Goal: Transaction & Acquisition: Purchase product/service

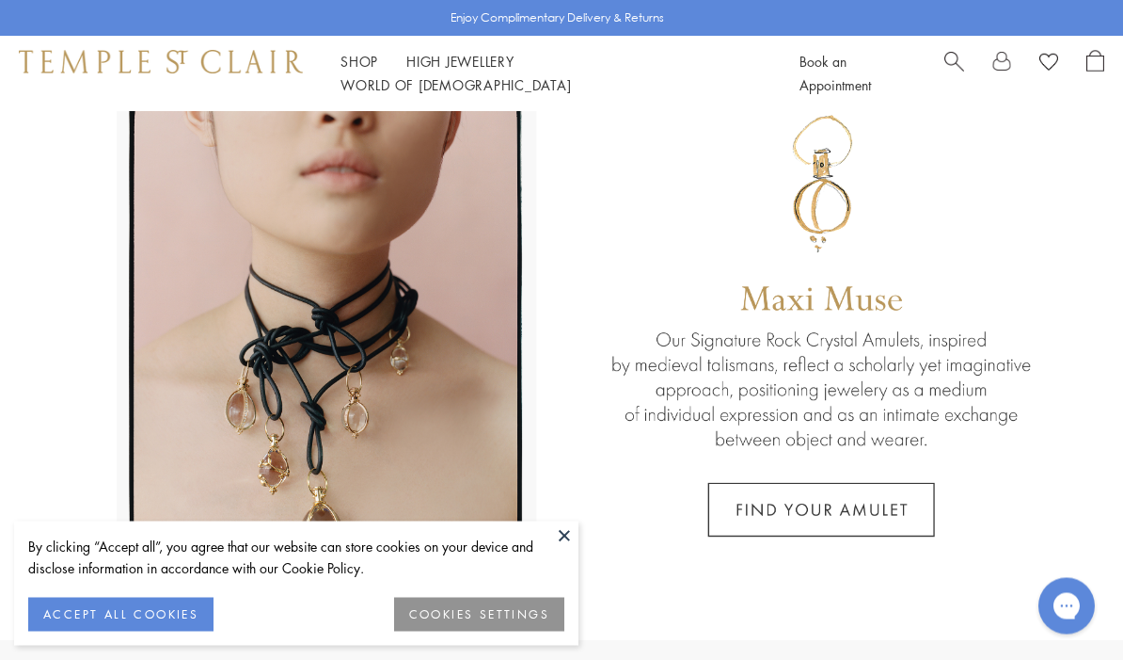
scroll to position [84, 0]
click at [571, 549] on button at bounding box center [564, 535] width 28 height 28
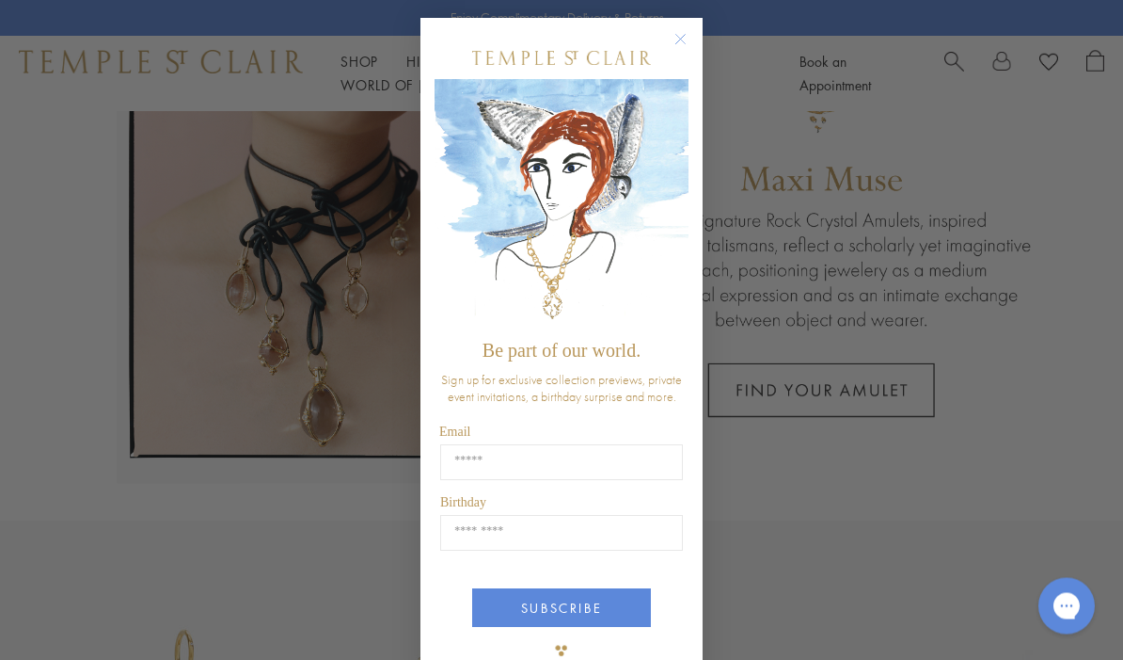
scroll to position [202, 0]
click at [679, 45] on icon "Close dialog" at bounding box center [681, 40] width 9 height 9
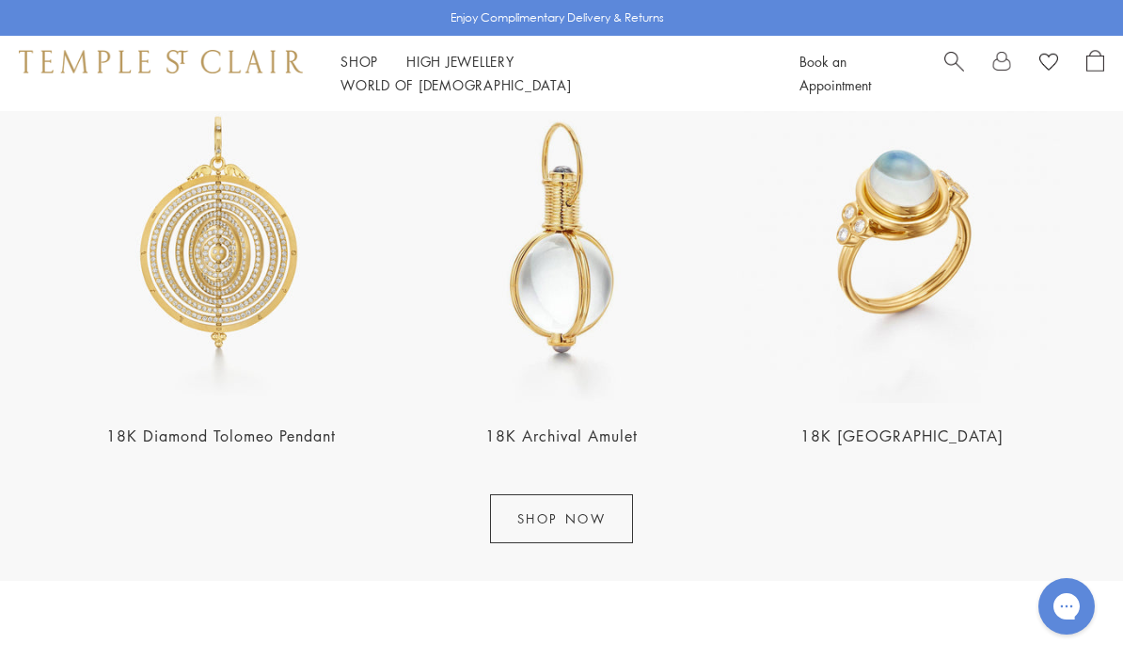
scroll to position [1982, 0]
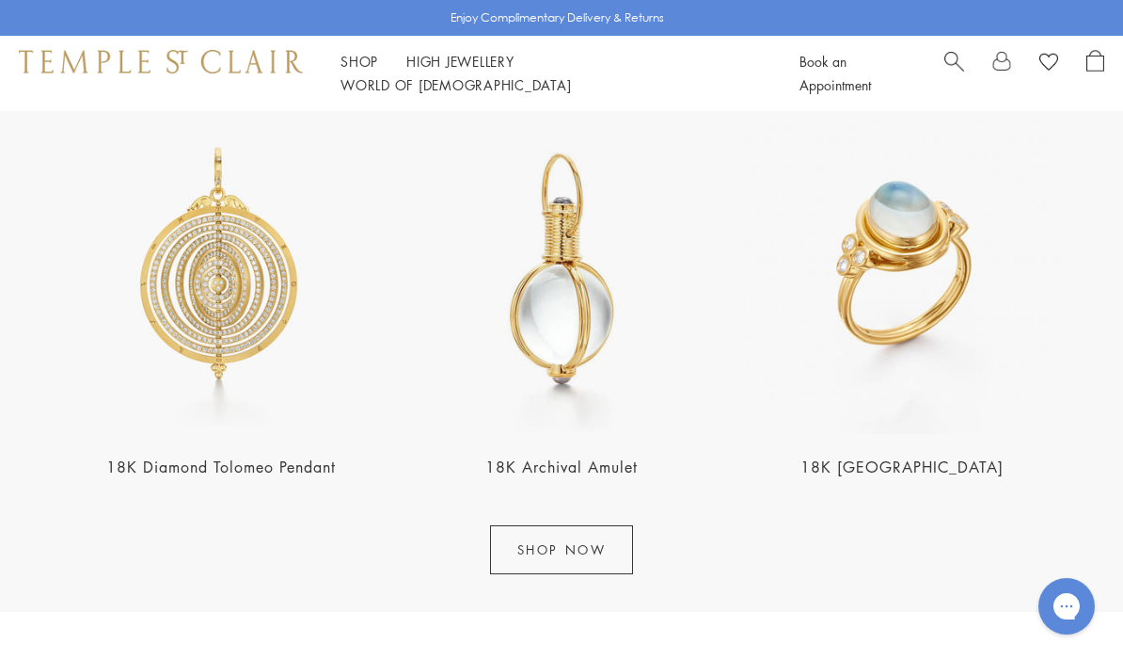
click at [575, 545] on link "SHOP NOW" at bounding box center [562, 549] width 144 height 49
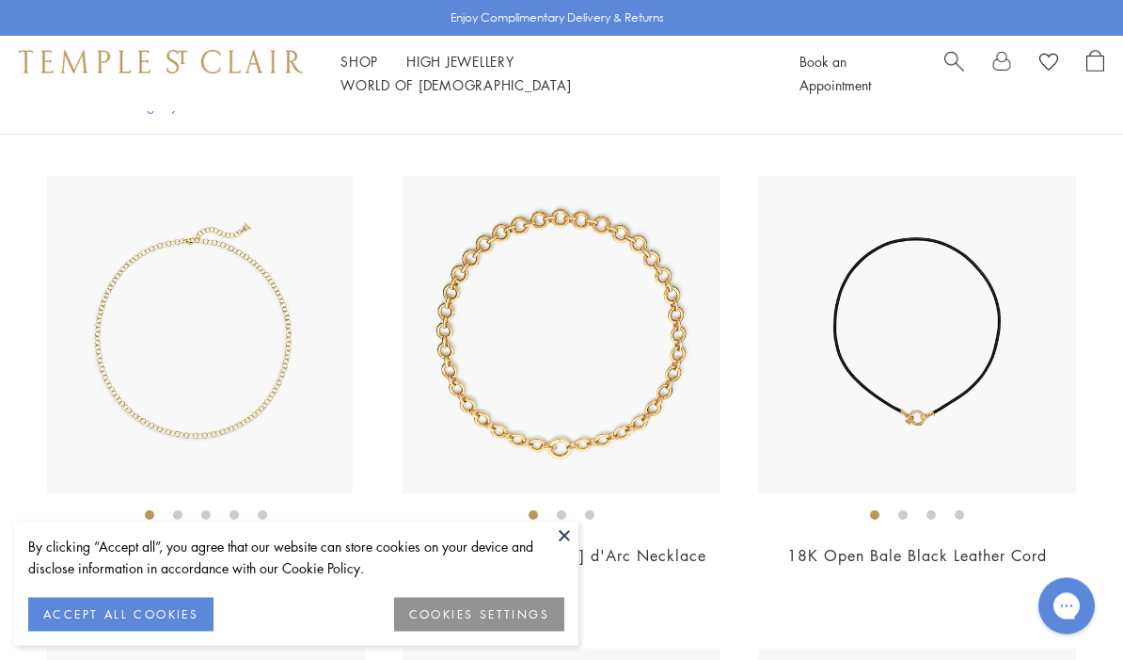
scroll to position [10689, 0]
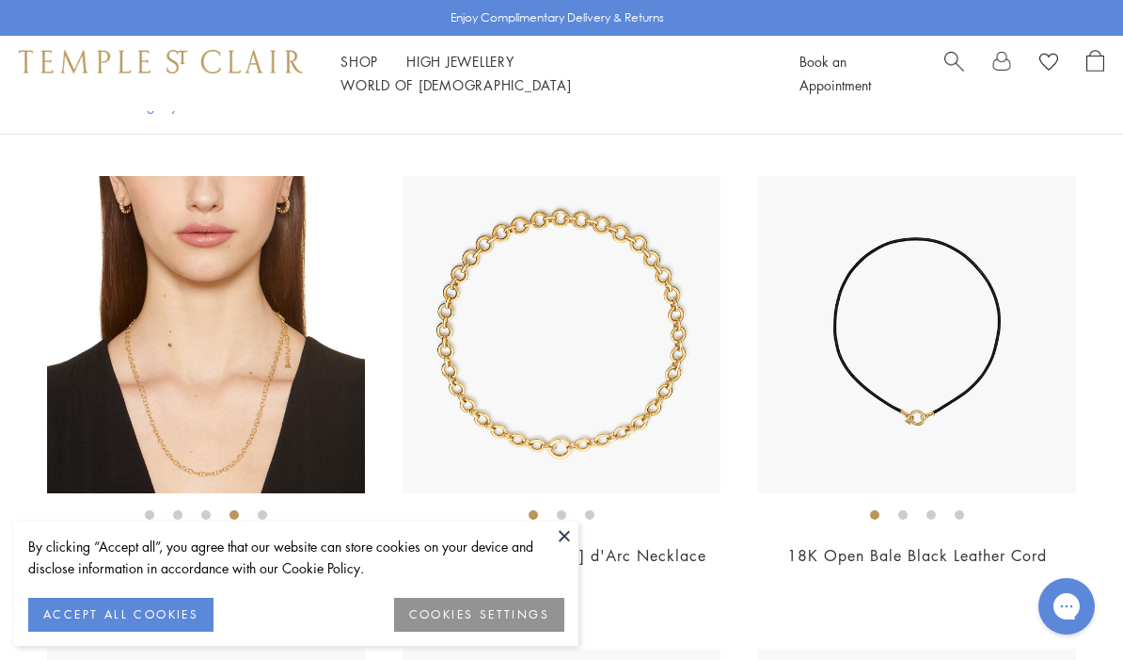
click at [569, 549] on button at bounding box center [564, 535] width 28 height 28
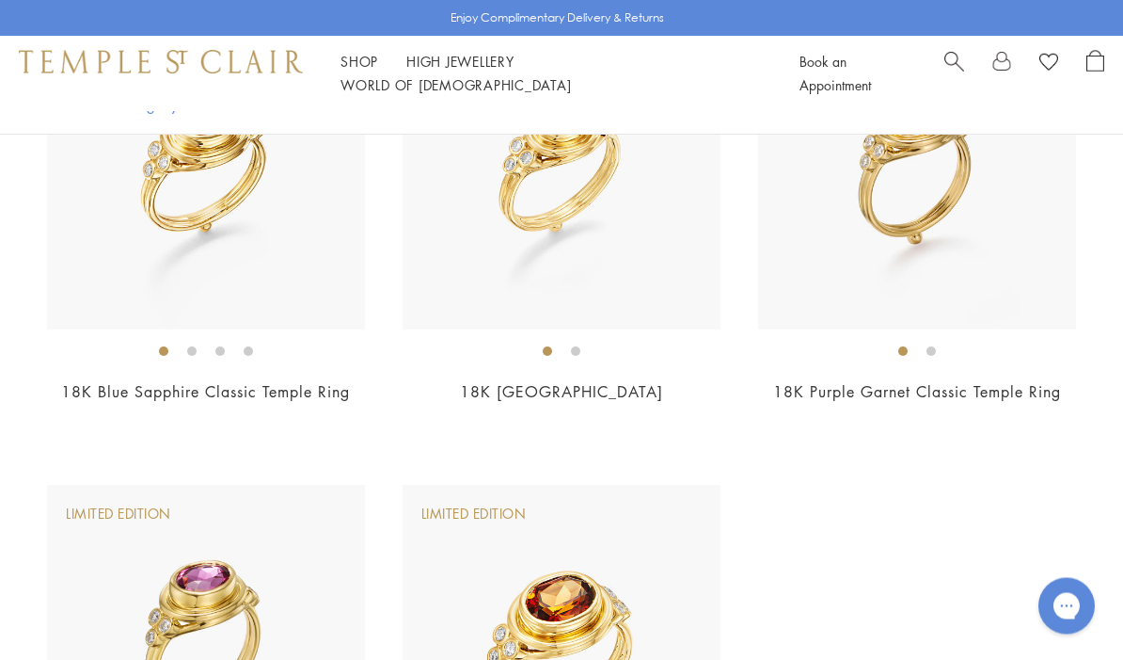
scroll to position [11821, 0]
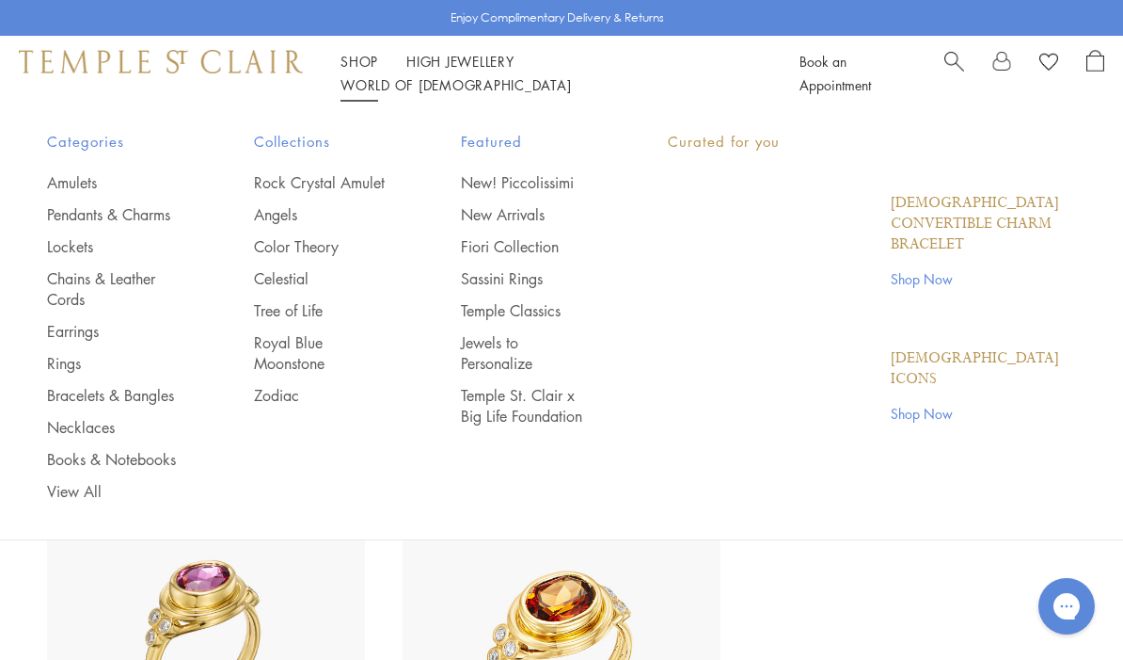
click at [374, 71] on link "Shop Shop" at bounding box center [360, 61] width 38 height 19
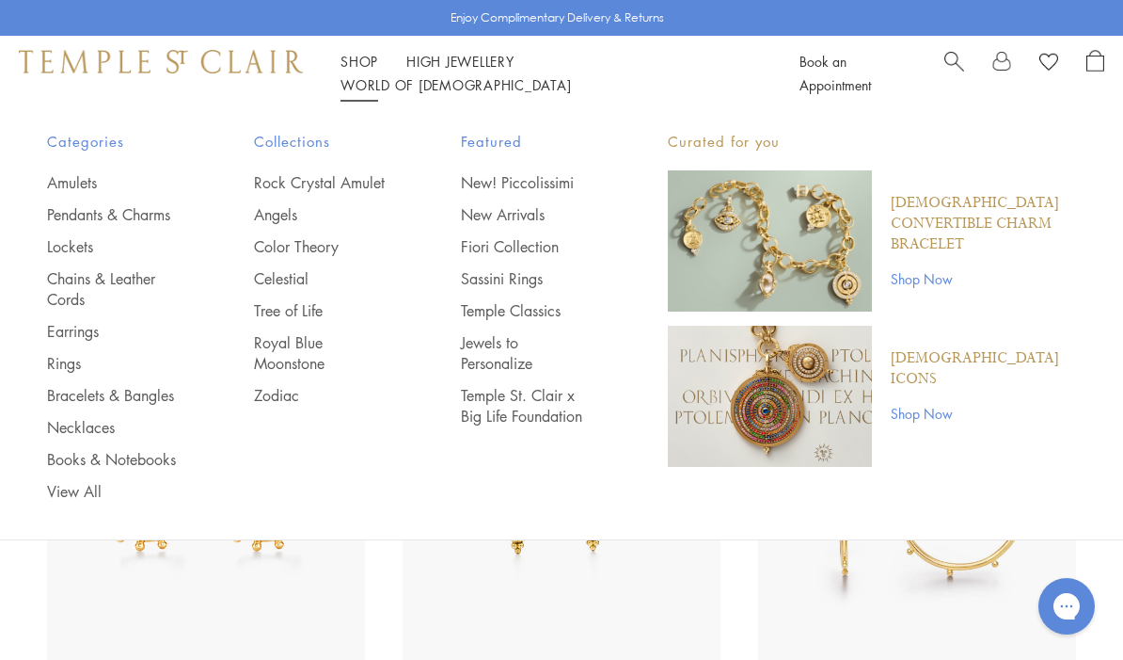
click at [138, 209] on link "Pendants & Charms" at bounding box center [113, 214] width 132 height 21
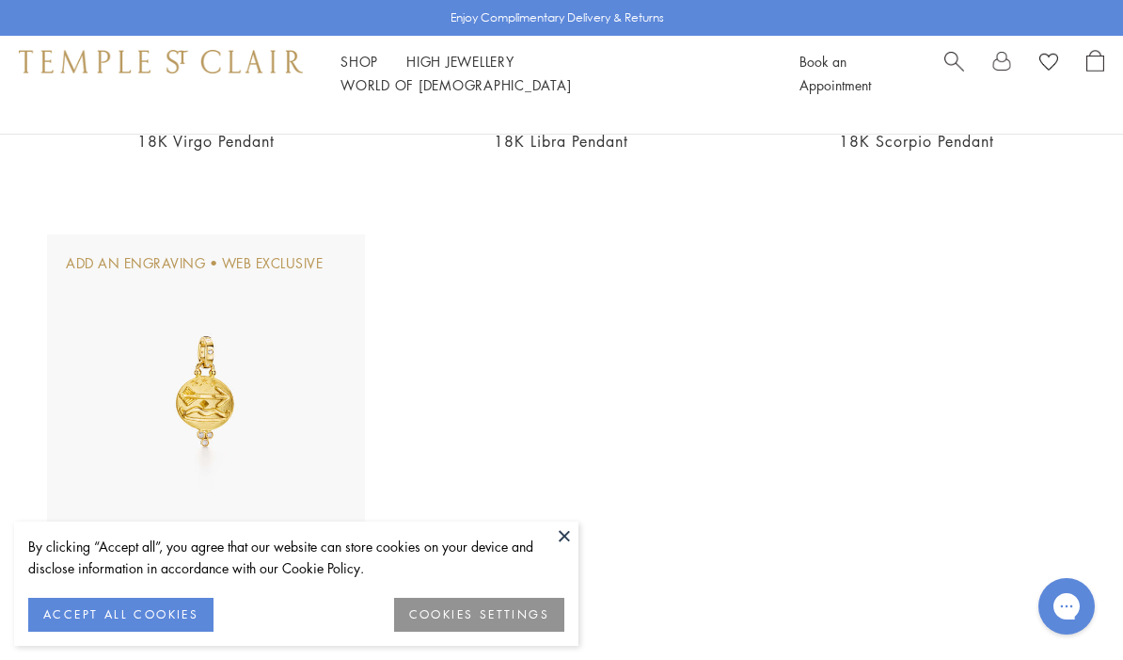
scroll to position [10553, 0]
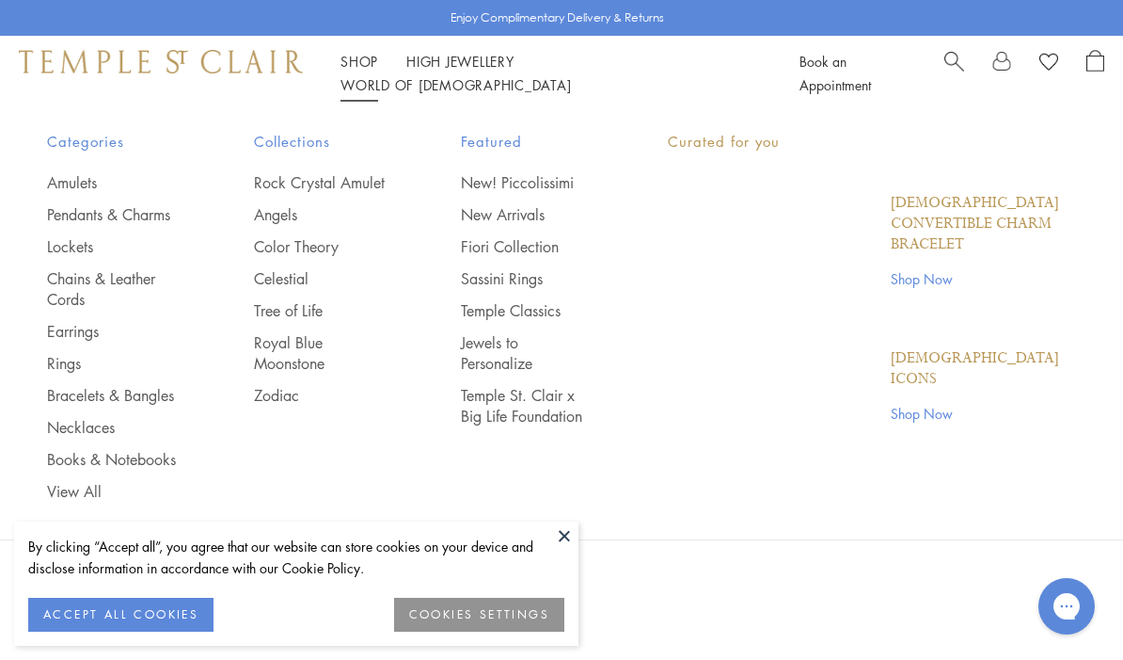
click at [368, 71] on link "Shop Shop" at bounding box center [360, 61] width 38 height 19
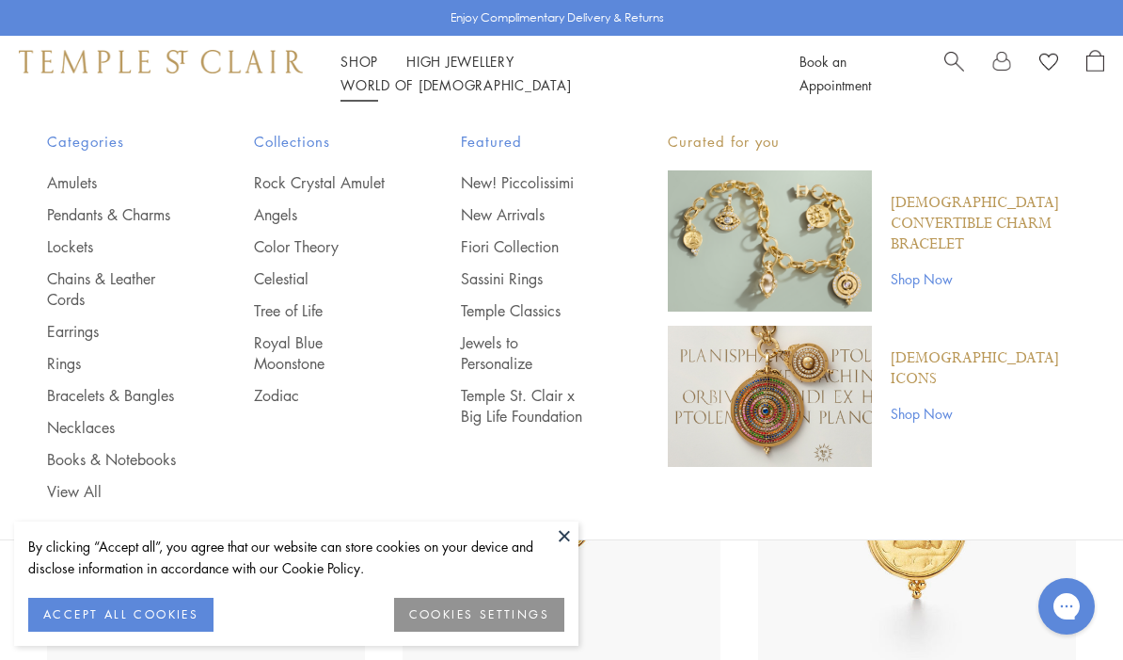
click at [494, 221] on link "New Arrivals" at bounding box center [527, 214] width 132 height 21
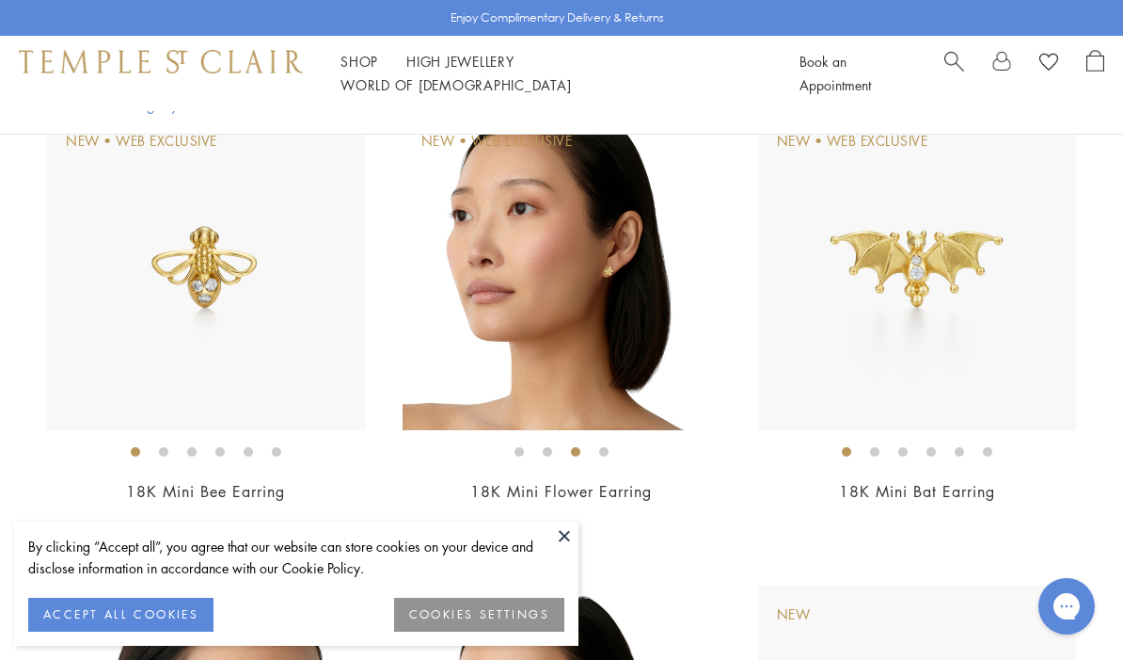
scroll to position [238, 0]
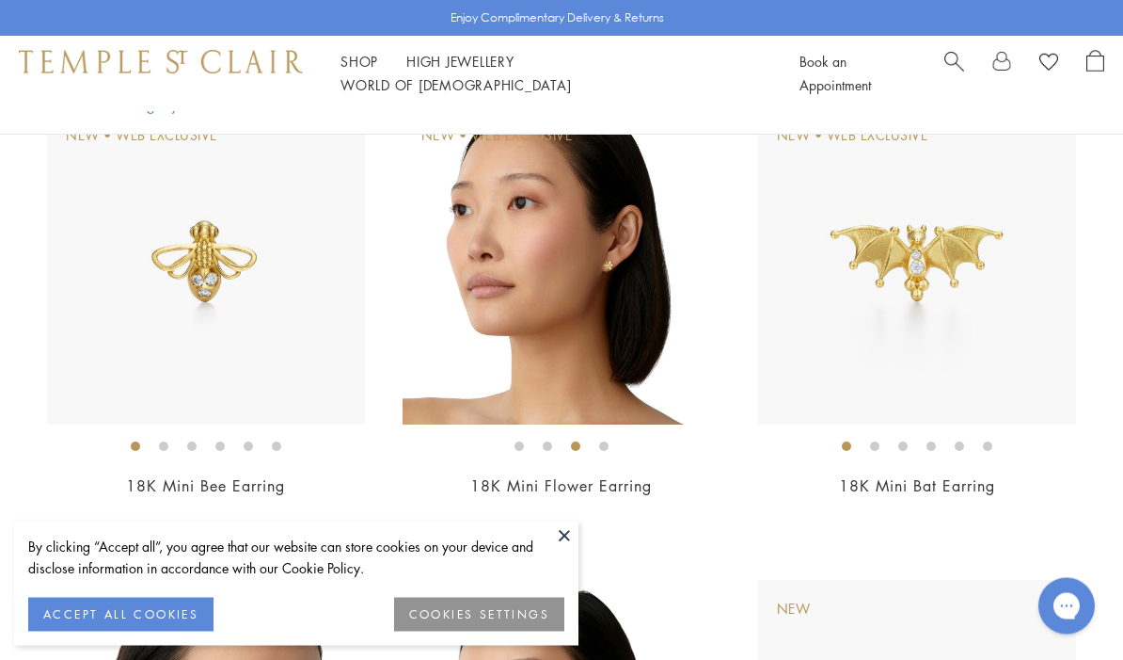
click at [517, 276] on img at bounding box center [562, 266] width 318 height 318
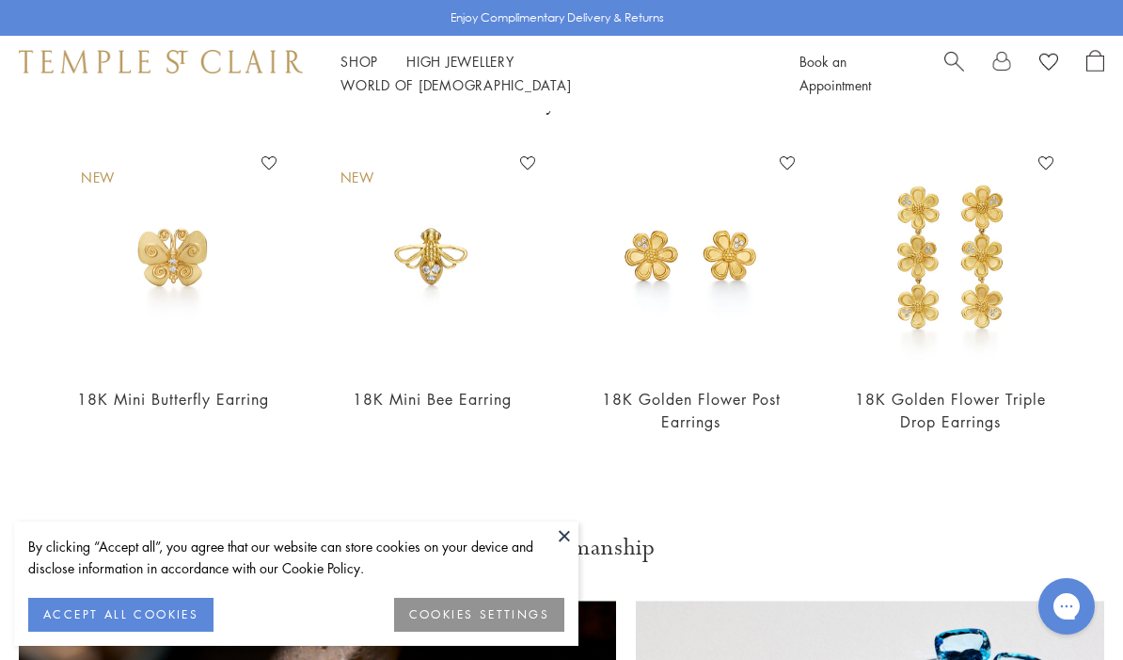
scroll to position [1562, 0]
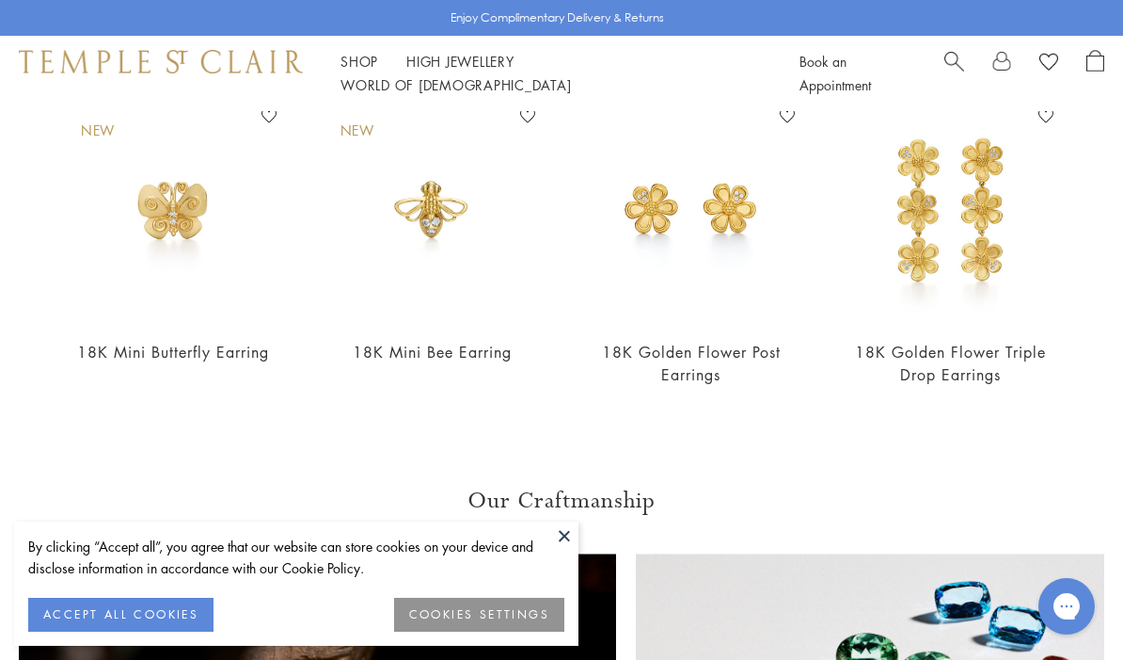
click at [699, 226] on img at bounding box center [692, 213] width 222 height 222
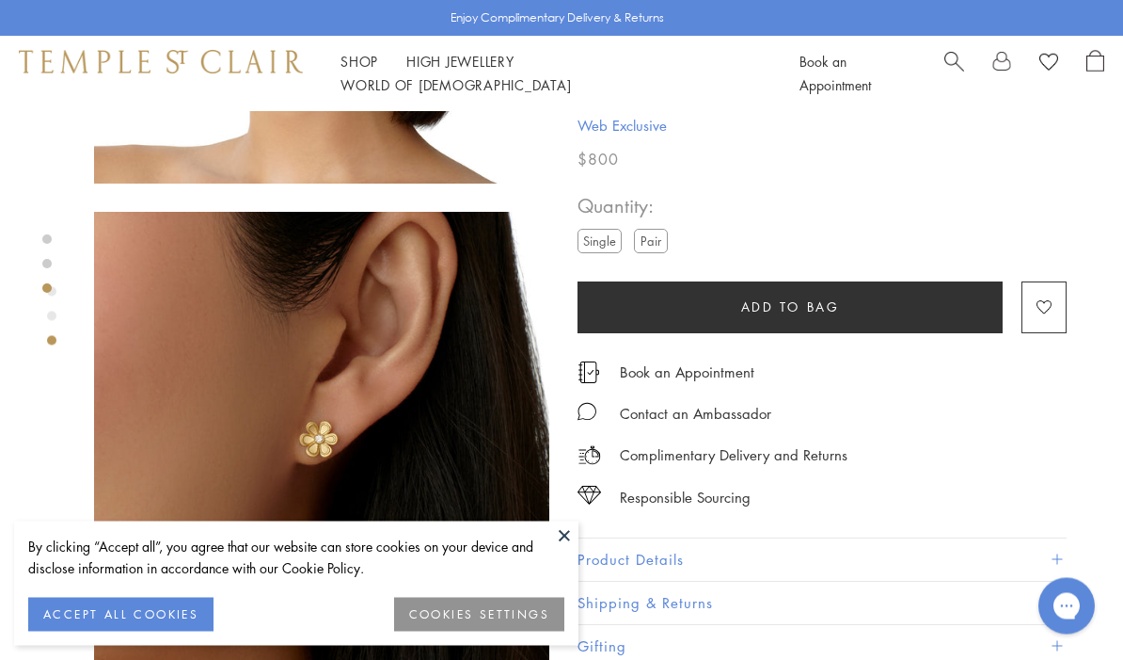
scroll to position [859, 0]
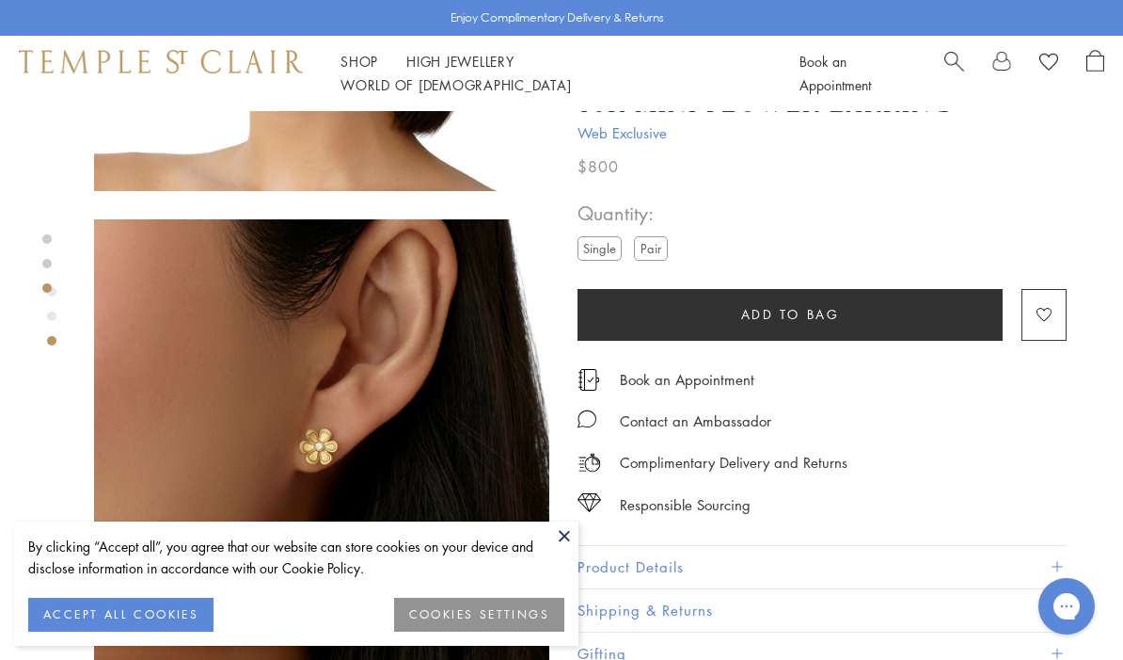
click at [653, 247] on label "Pair" at bounding box center [651, 248] width 34 height 24
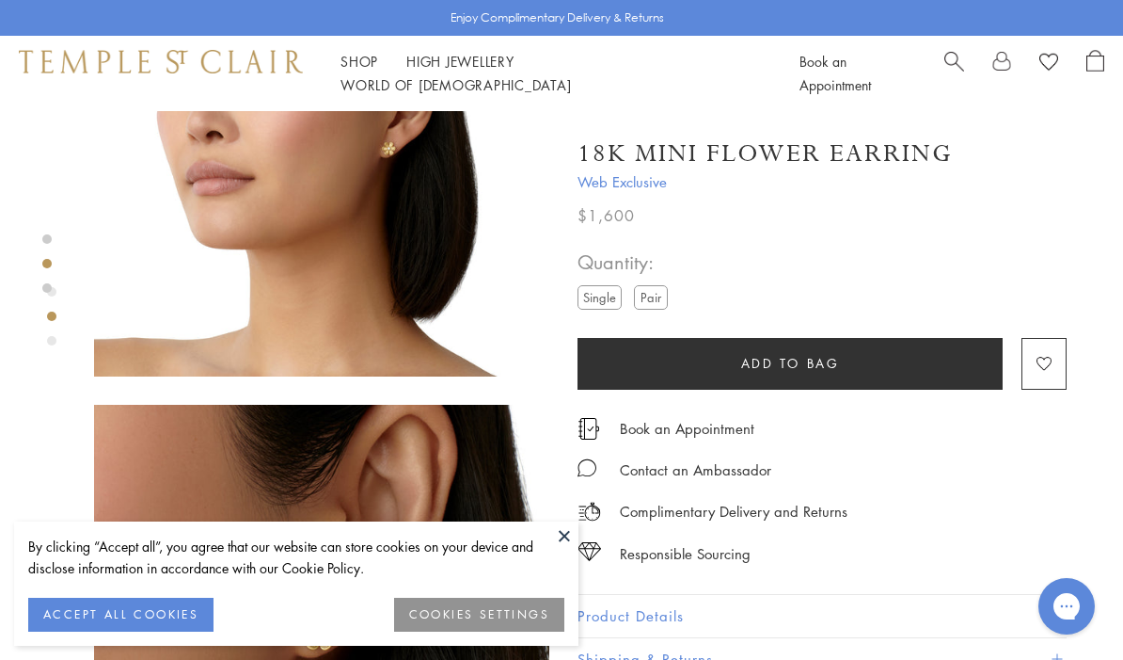
scroll to position [627, 0]
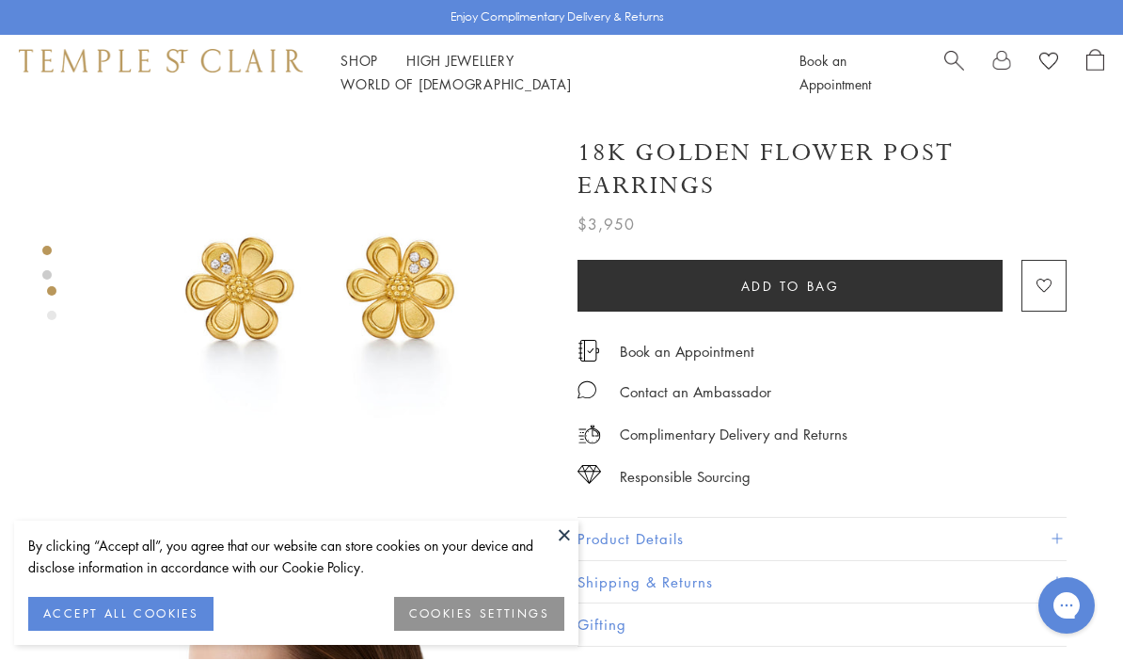
scroll to position [42, 0]
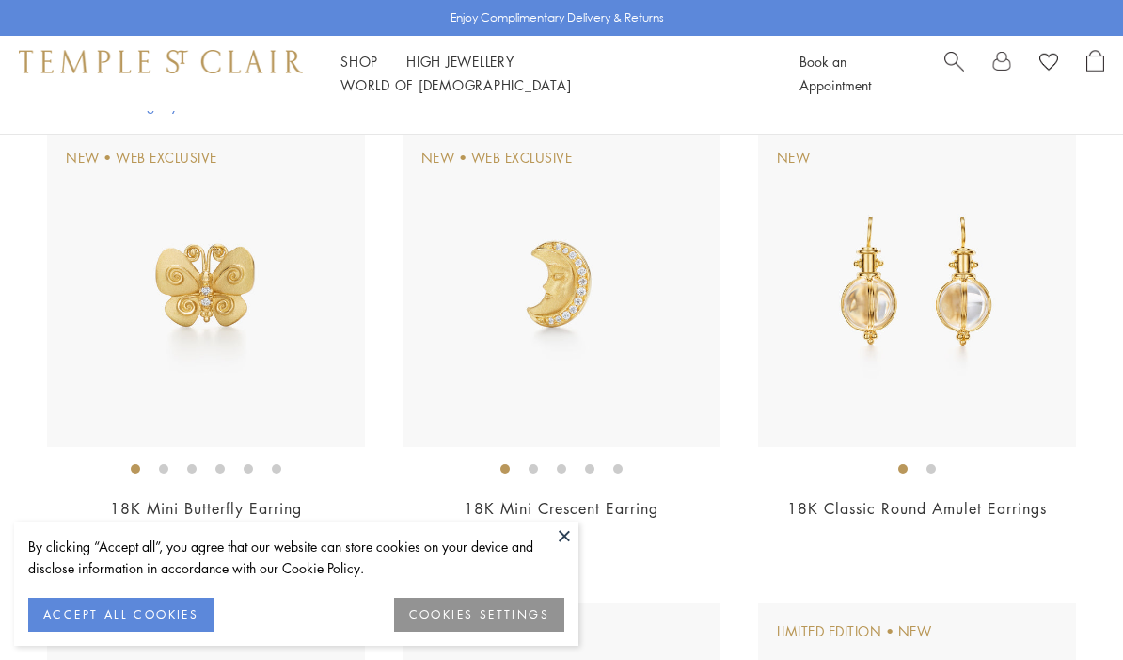
scroll to position [692, 0]
click at [563, 278] on img at bounding box center [562, 286] width 318 height 318
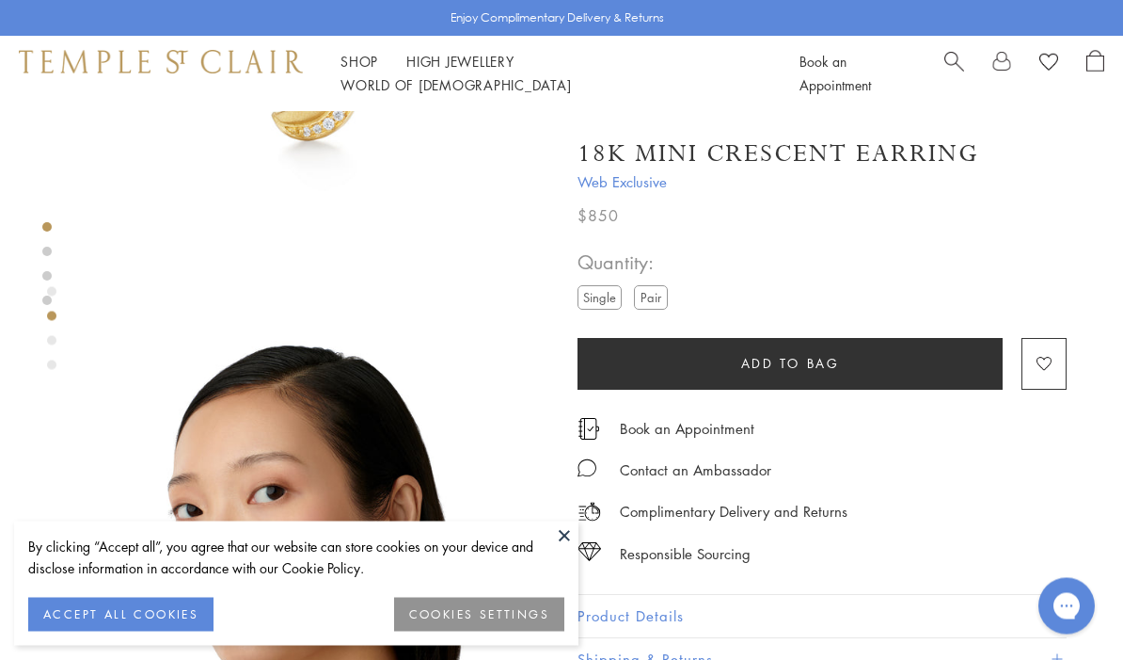
click at [664, 295] on label "Pair" at bounding box center [651, 297] width 34 height 24
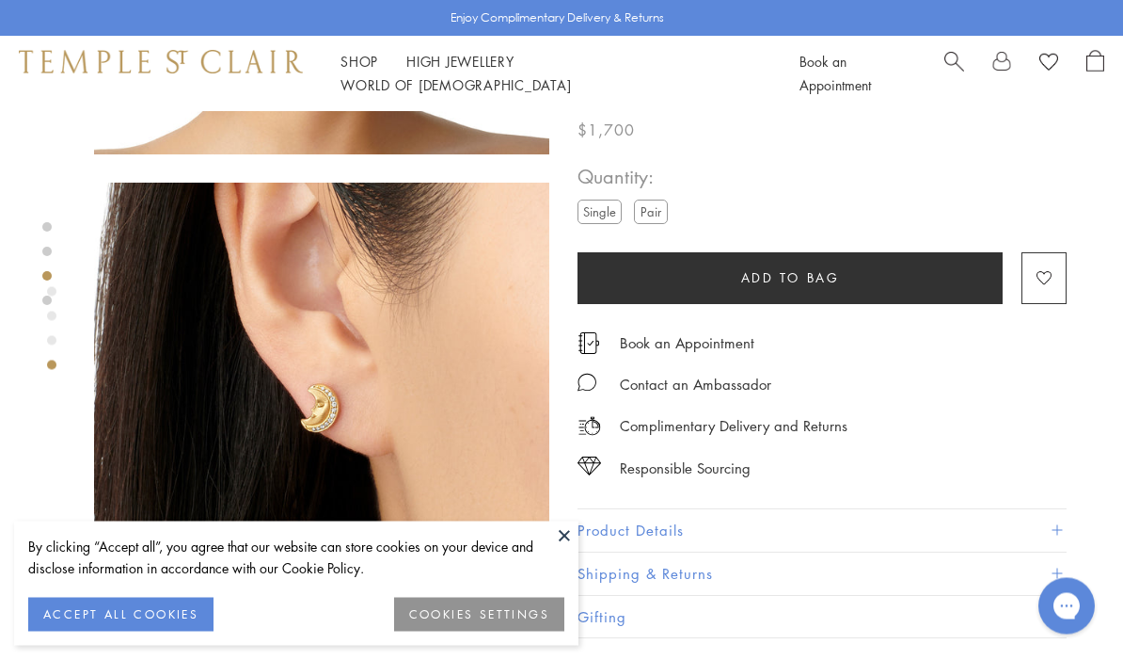
scroll to position [1379, 0]
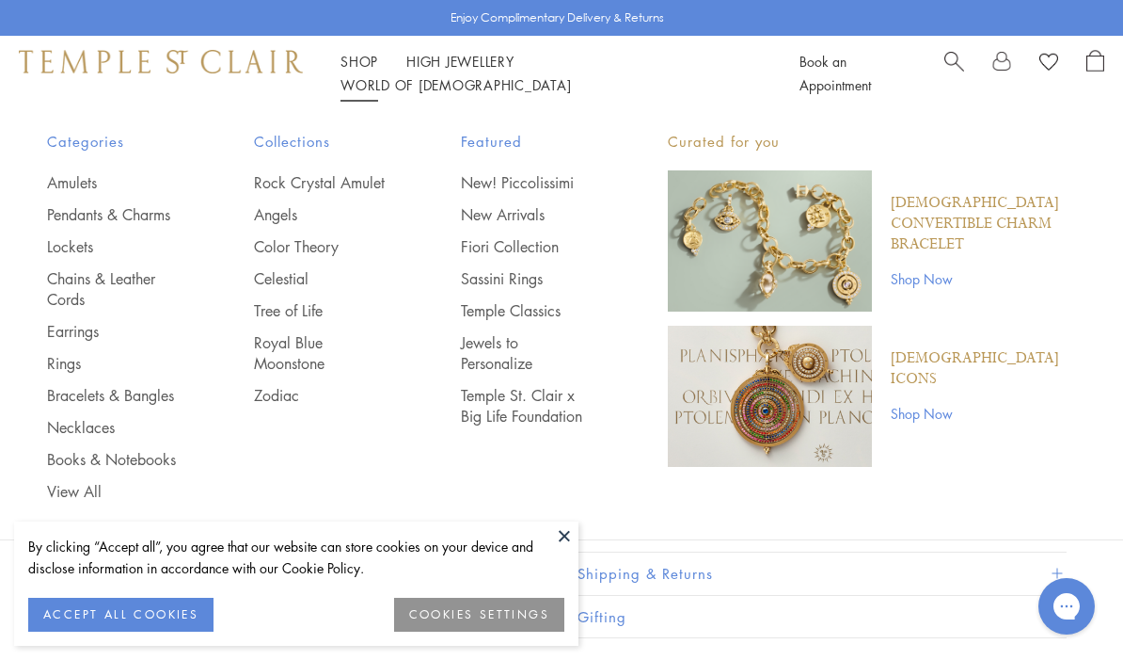
click at [566, 533] on button at bounding box center [564, 535] width 28 height 28
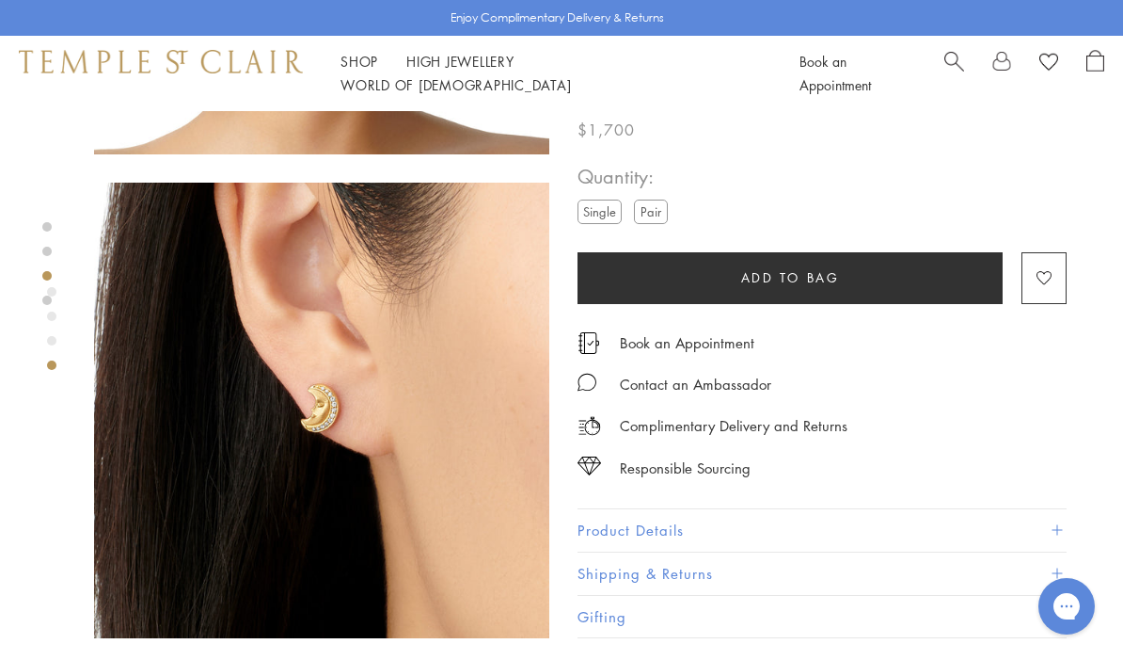
click at [359, 71] on link "Shop Shop" at bounding box center [360, 61] width 38 height 19
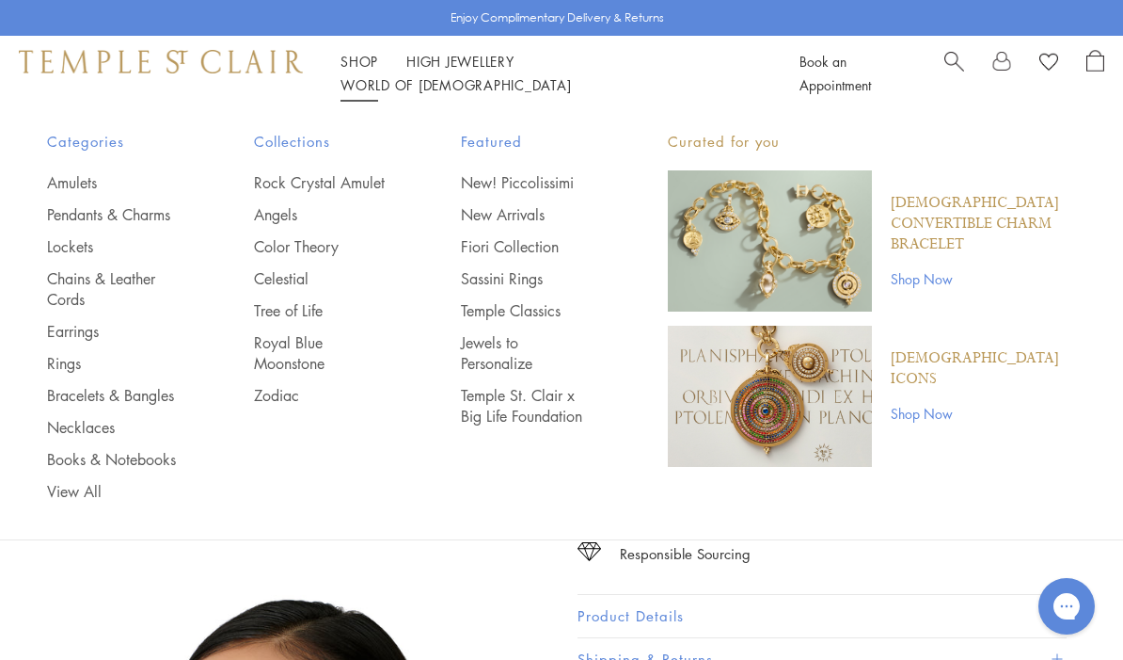
click at [288, 271] on link "Celestial" at bounding box center [320, 278] width 132 height 21
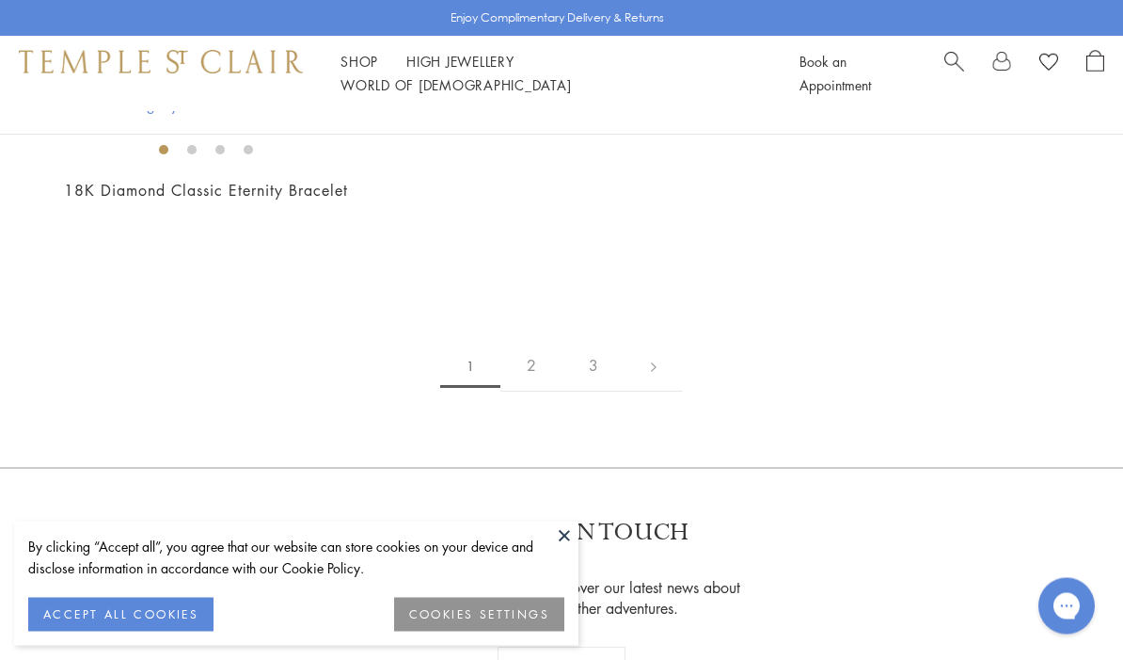
scroll to position [8830, 0]
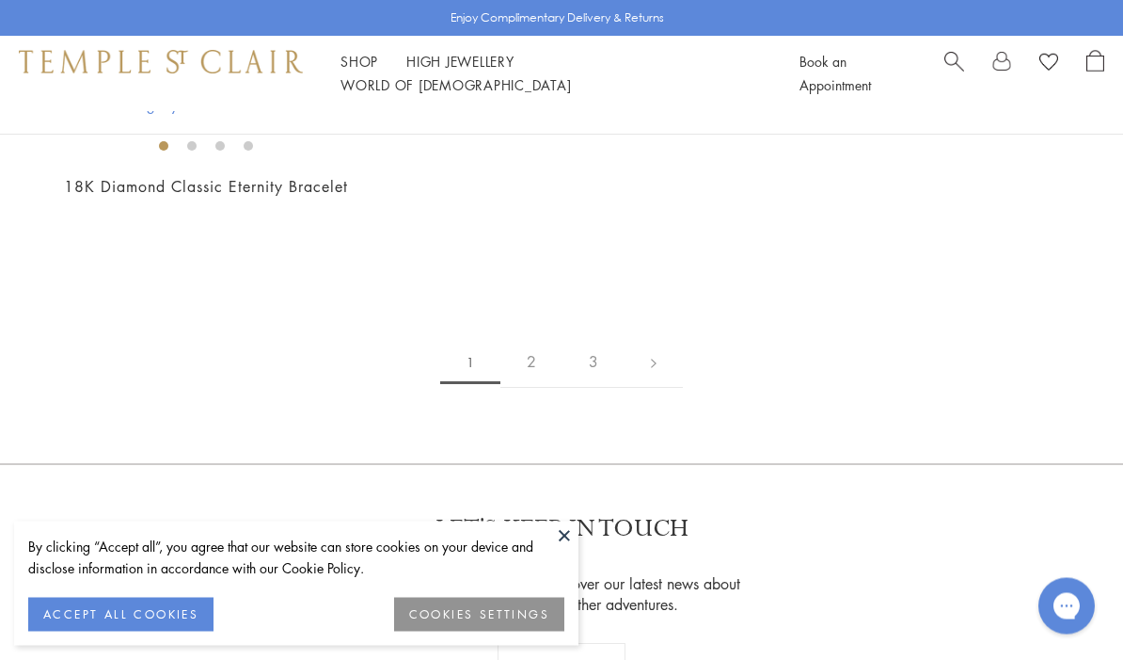
click at [531, 342] on link "2" at bounding box center [532, 363] width 62 height 52
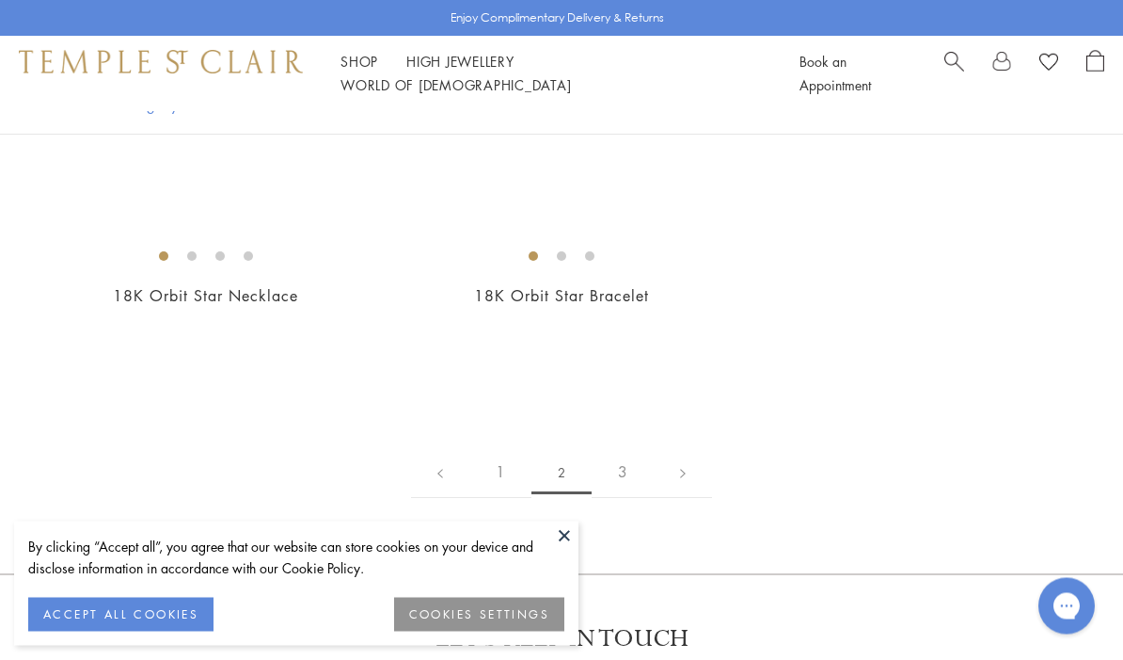
scroll to position [8278, 0]
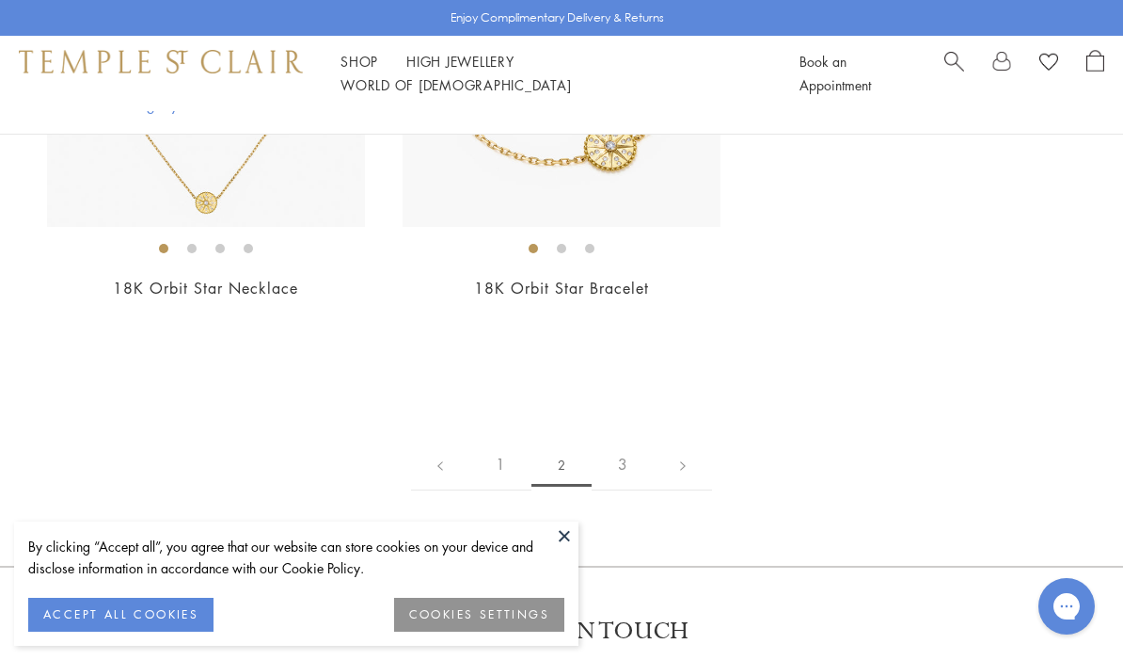
click at [679, 463] on link at bounding box center [683, 464] width 58 height 52
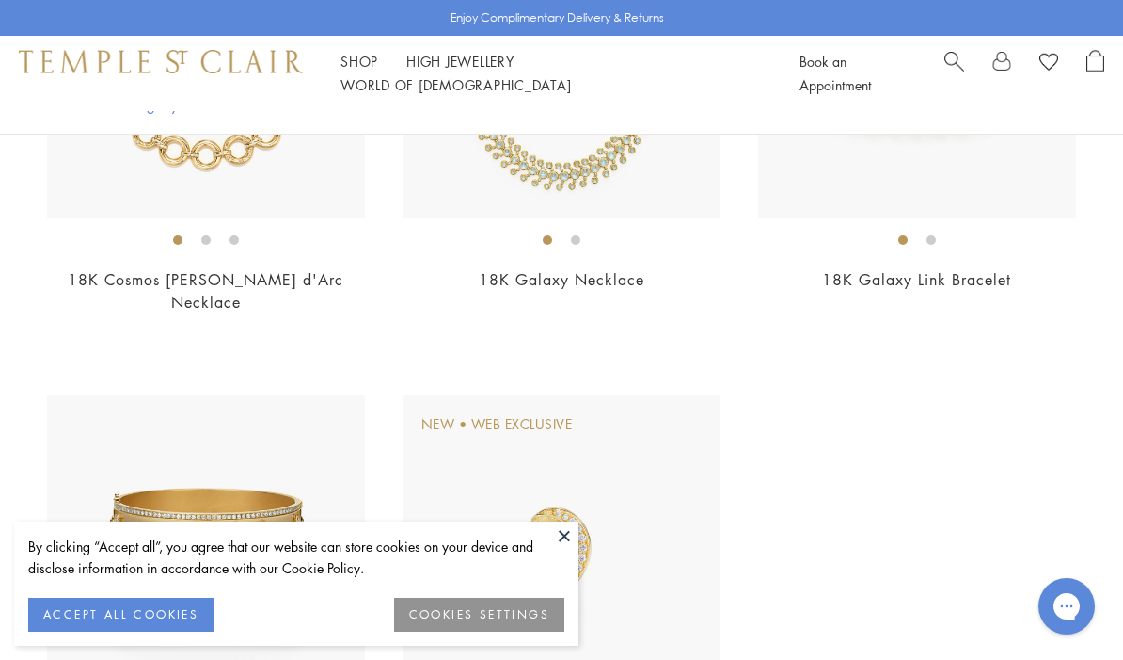
scroll to position [680, 0]
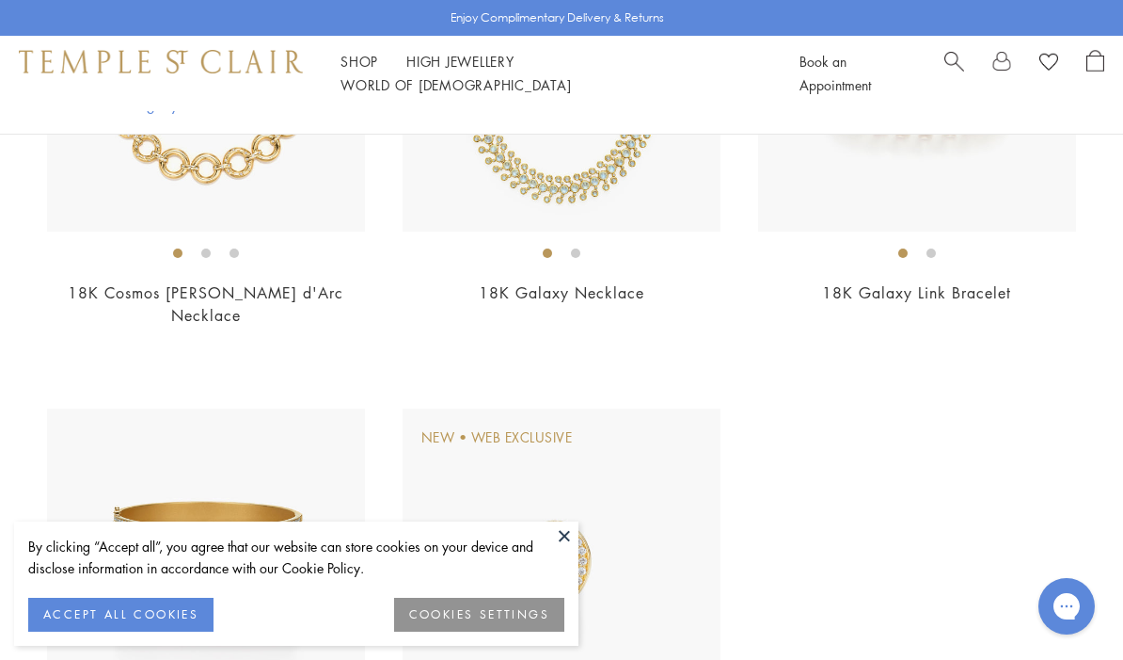
click at [368, 71] on link "Shop Shop" at bounding box center [360, 61] width 38 height 19
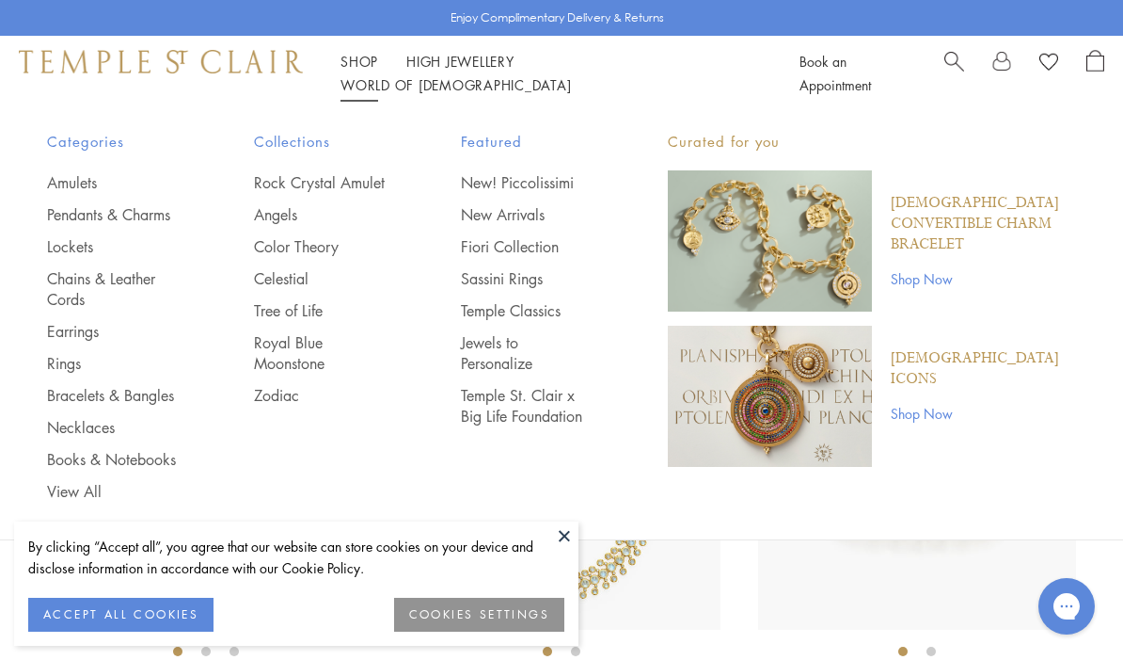
scroll to position [339, 0]
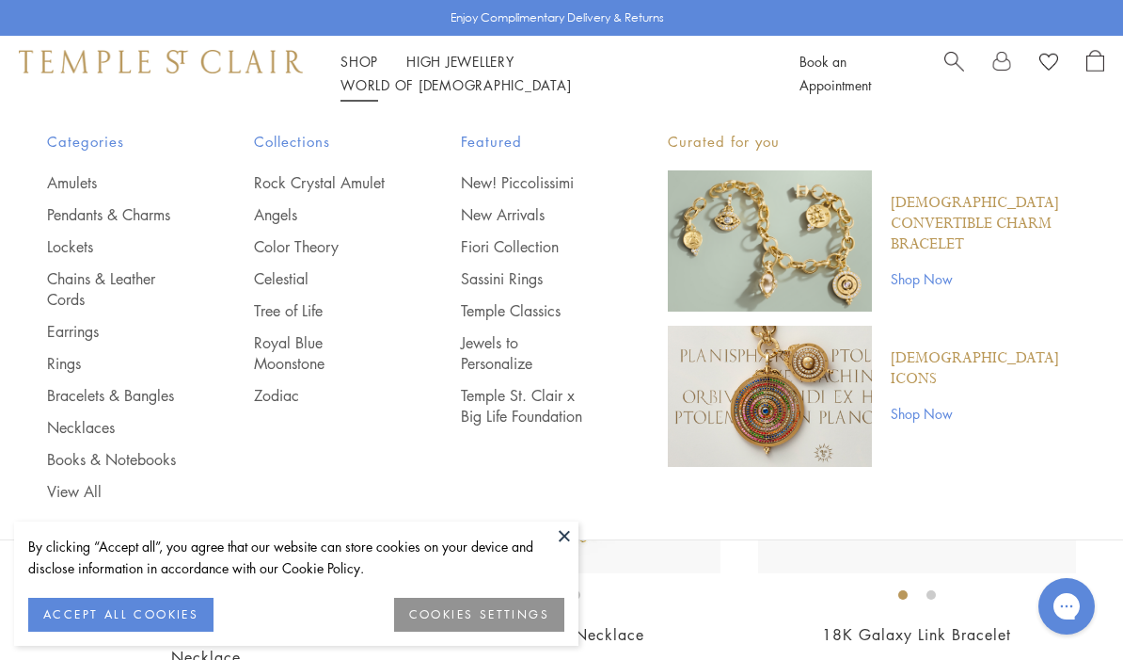
click at [973, 205] on p "[DEMOGRAPHIC_DATA] Convertible Charm Bracelet" at bounding box center [983, 224] width 185 height 62
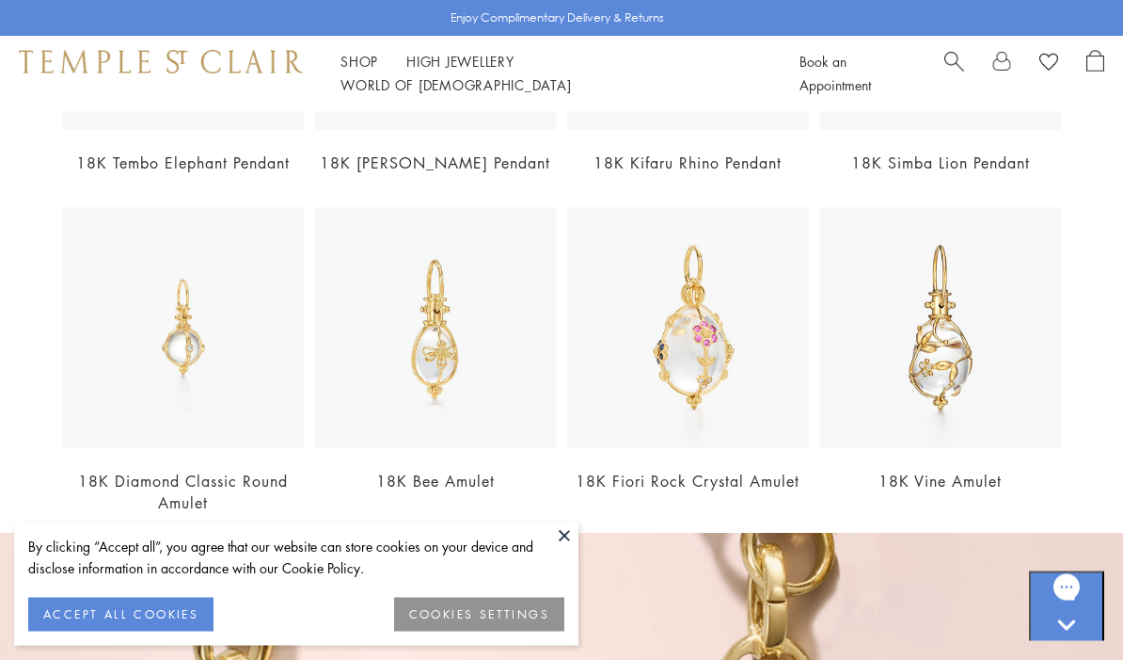
scroll to position [4248, 0]
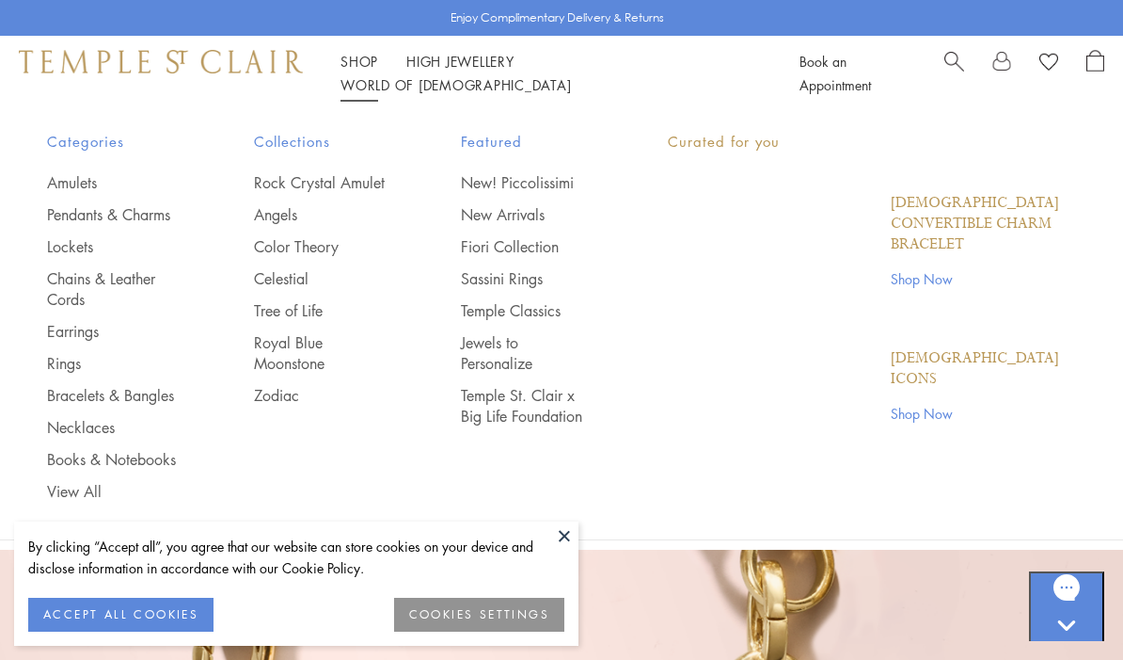
click at [357, 67] on link "Shop Shop" at bounding box center [360, 61] width 38 height 19
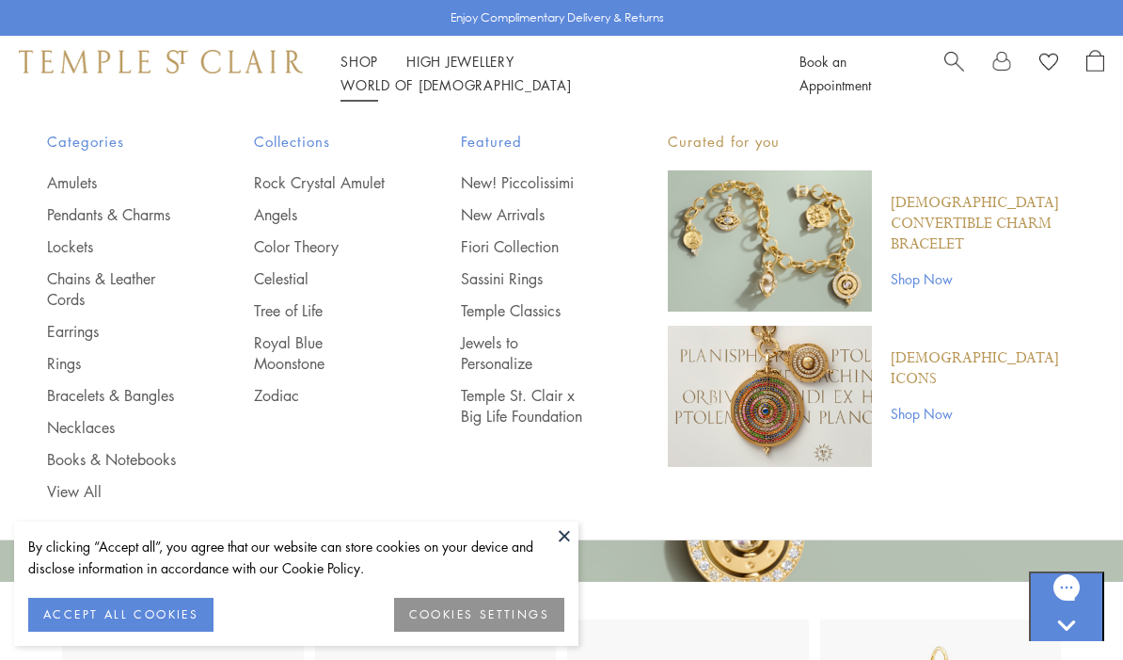
click at [284, 400] on link "Zodiac" at bounding box center [320, 395] width 132 height 21
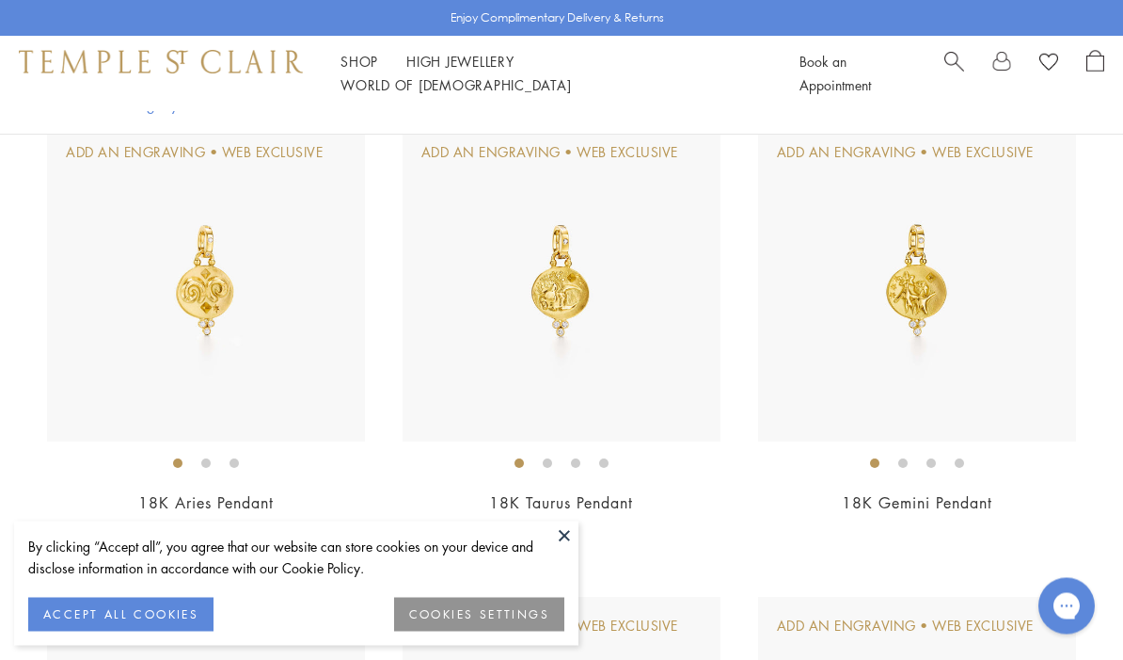
scroll to position [470, 0]
click at [188, 286] on img at bounding box center [206, 282] width 318 height 318
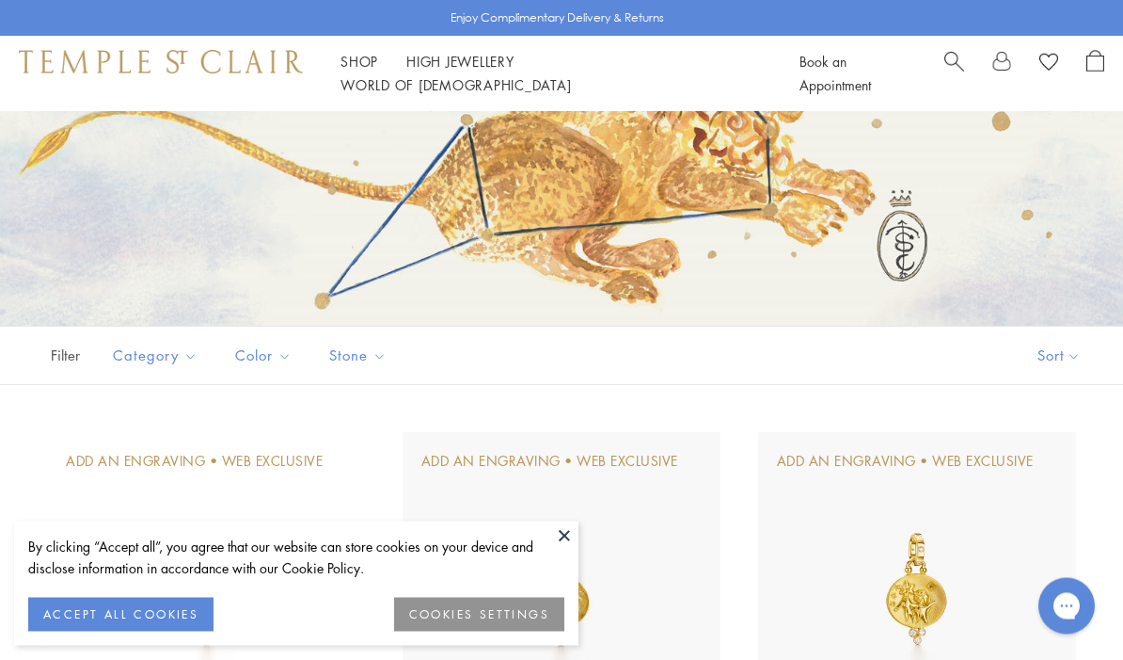
scroll to position [162, 0]
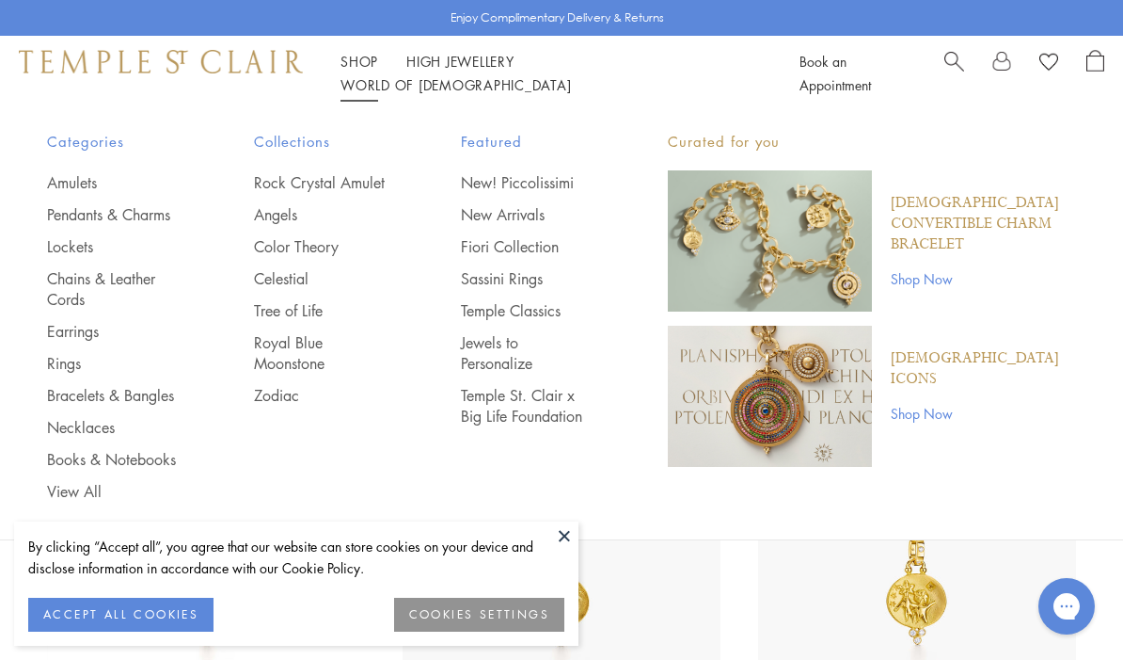
click at [284, 268] on link "Celestial" at bounding box center [320, 278] width 132 height 21
click at [73, 326] on link "Earrings" at bounding box center [113, 331] width 132 height 21
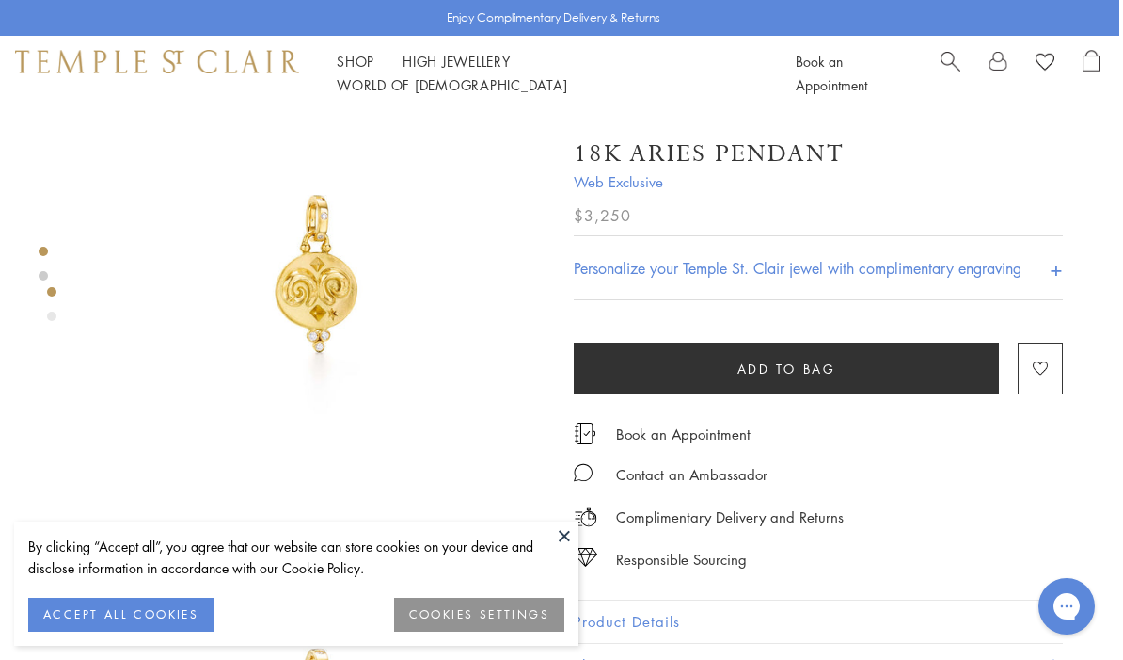
scroll to position [60, 4]
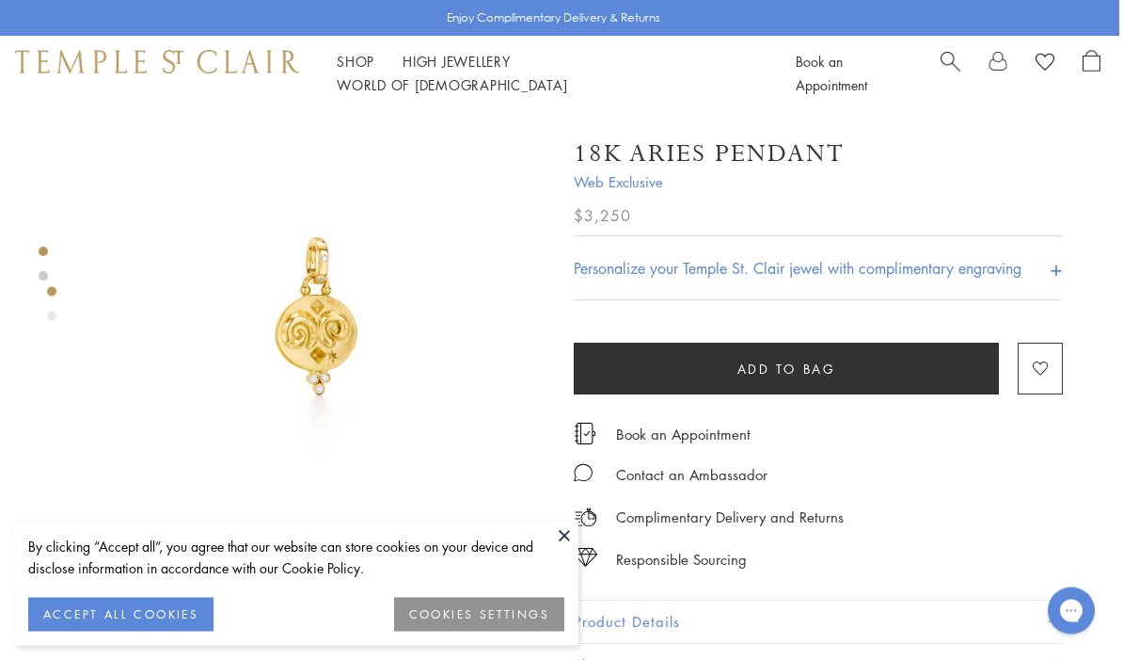
scroll to position [0, 4]
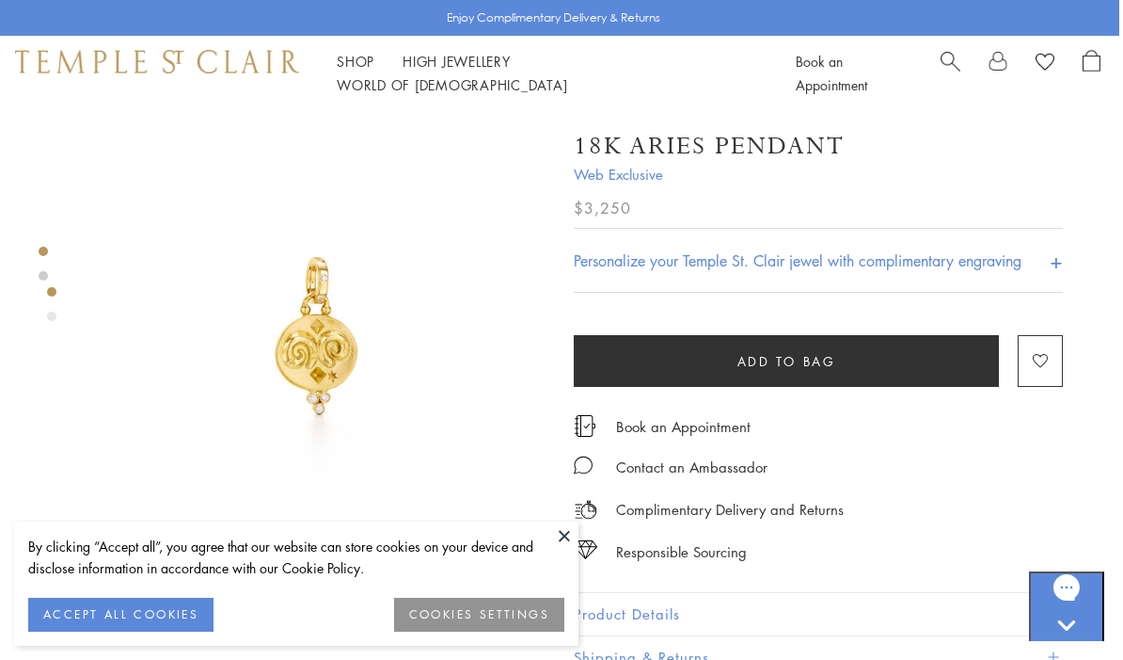
click at [320, 342] on img at bounding box center [317, 338] width 455 height 455
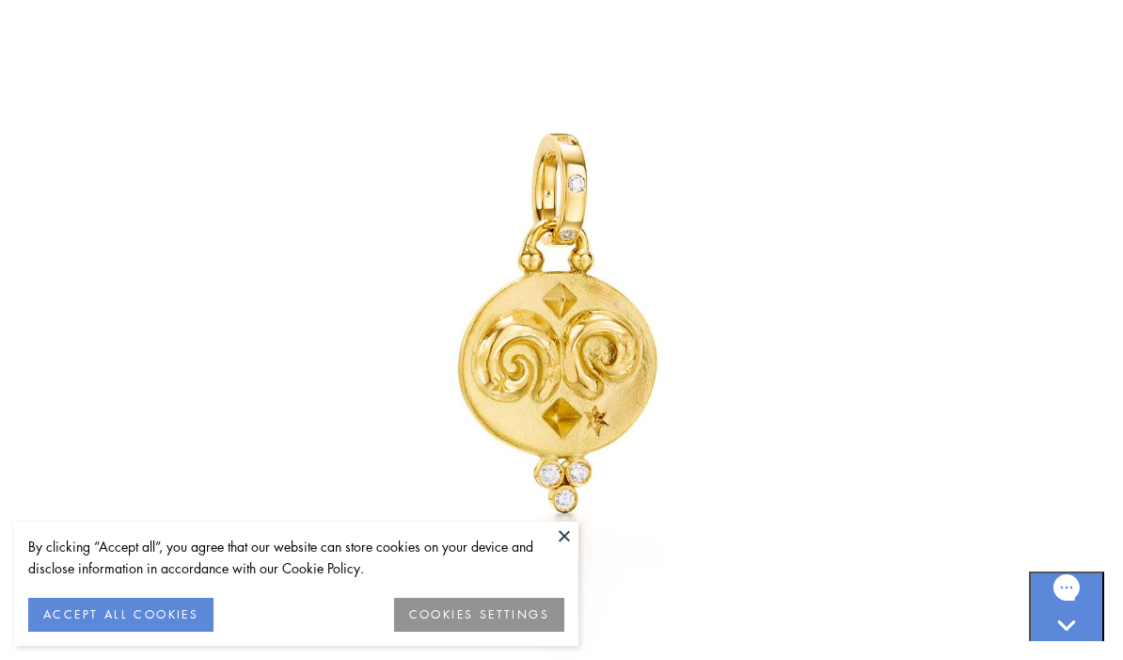
click at [566, 527] on button at bounding box center [564, 535] width 28 height 28
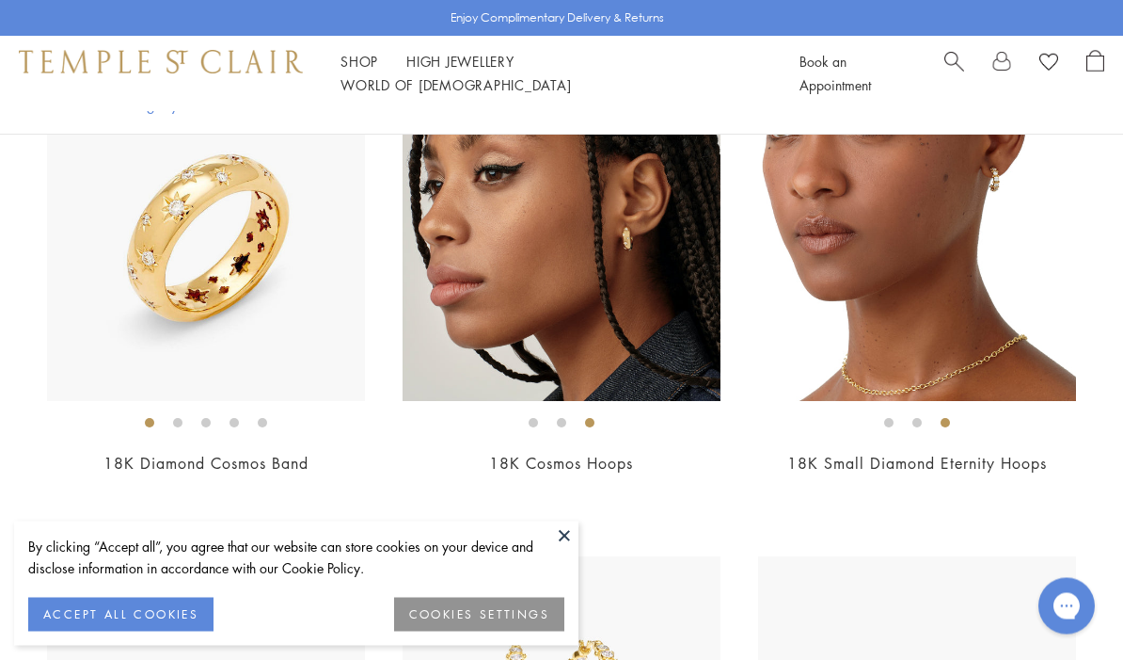
scroll to position [6183, 0]
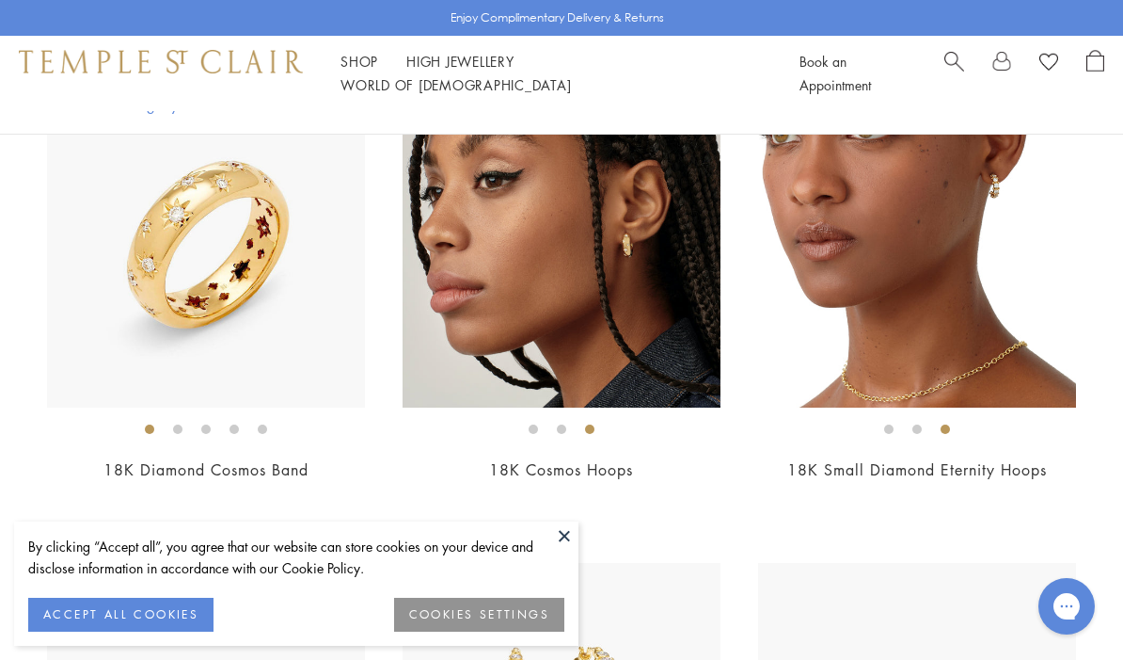
click at [613, 226] on img at bounding box center [562, 248] width 318 height 318
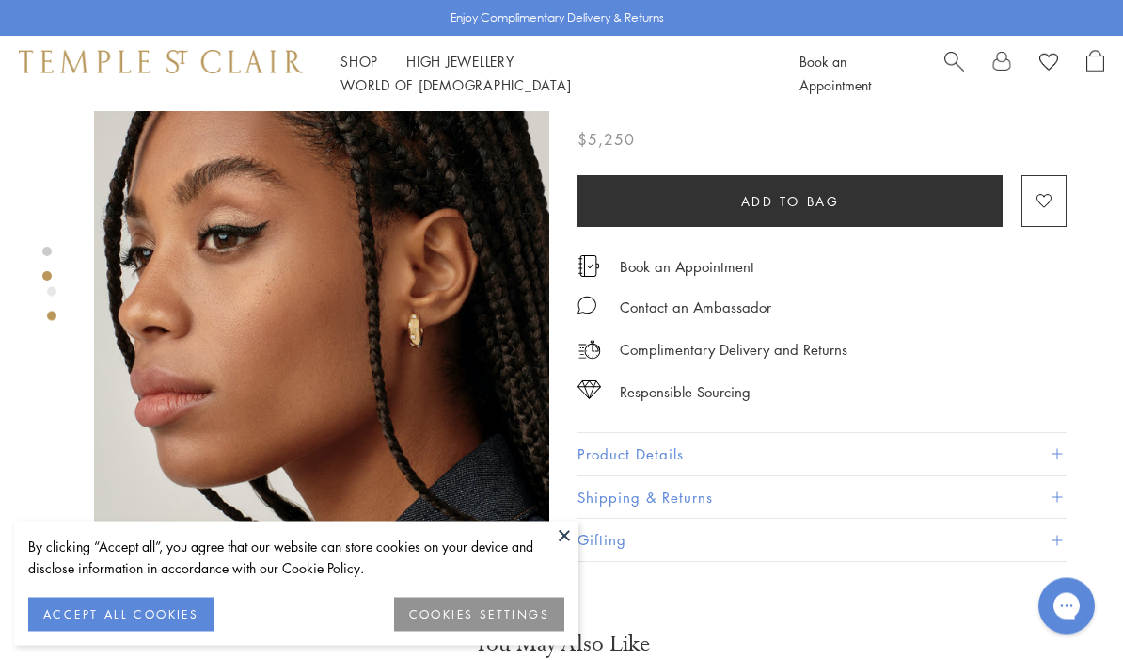
click at [345, 297] on img at bounding box center [321, 336] width 455 height 454
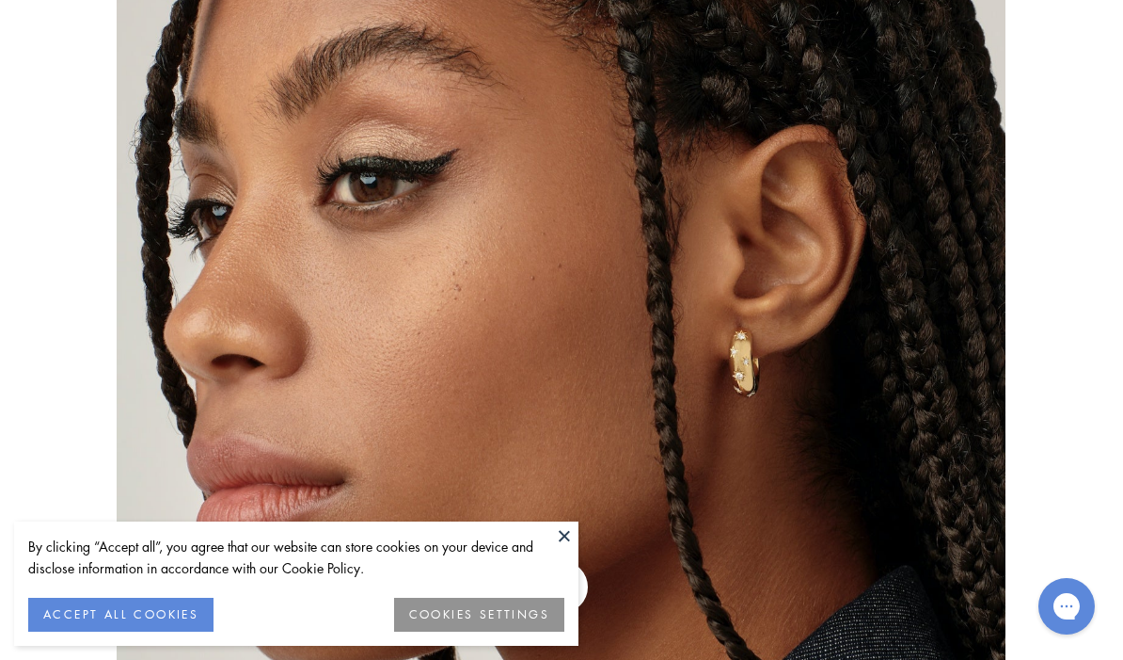
click at [560, 549] on button at bounding box center [564, 535] width 28 height 28
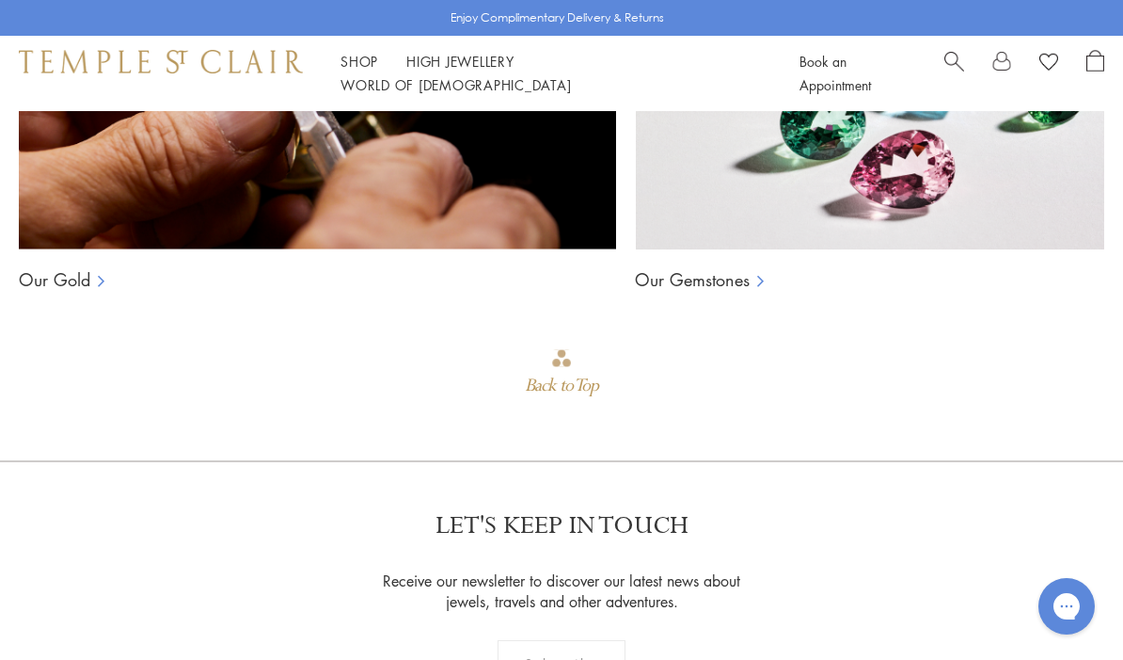
scroll to position [1726, 0]
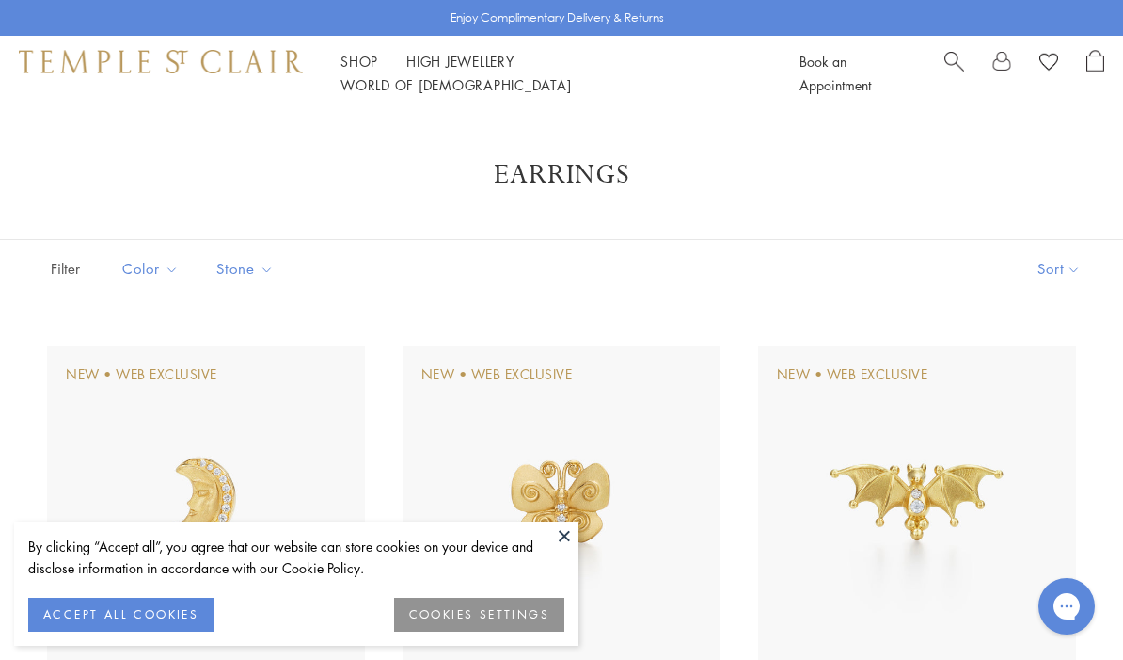
click at [364, 66] on link "Shop Shop" at bounding box center [360, 61] width 38 height 19
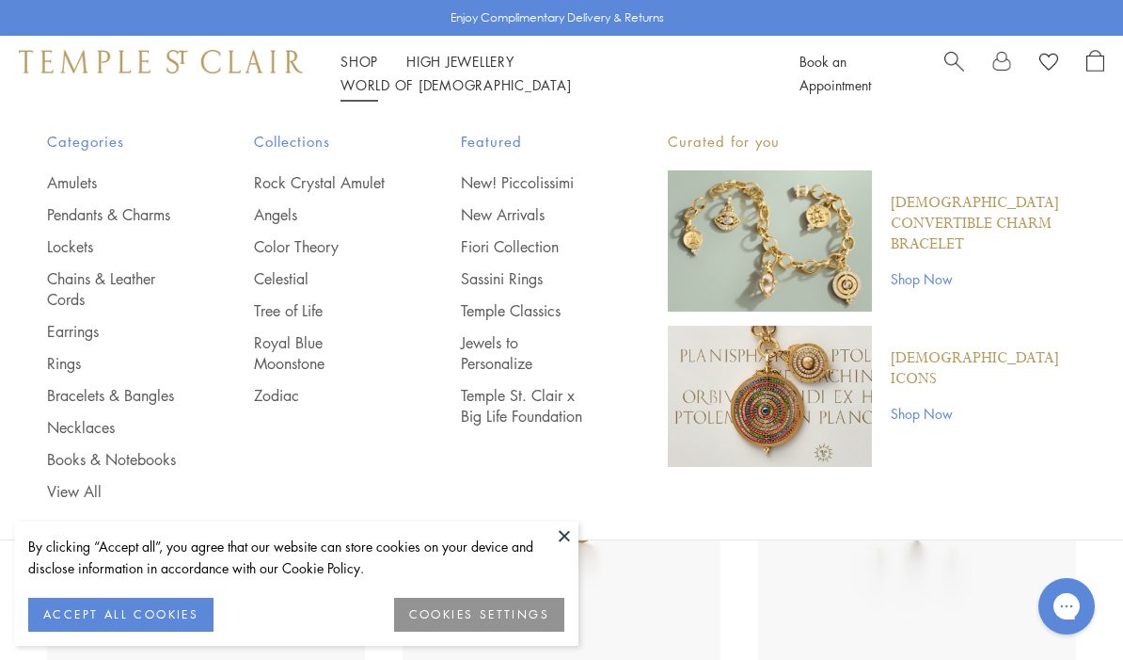
click at [279, 271] on link "Celestial" at bounding box center [320, 278] width 132 height 21
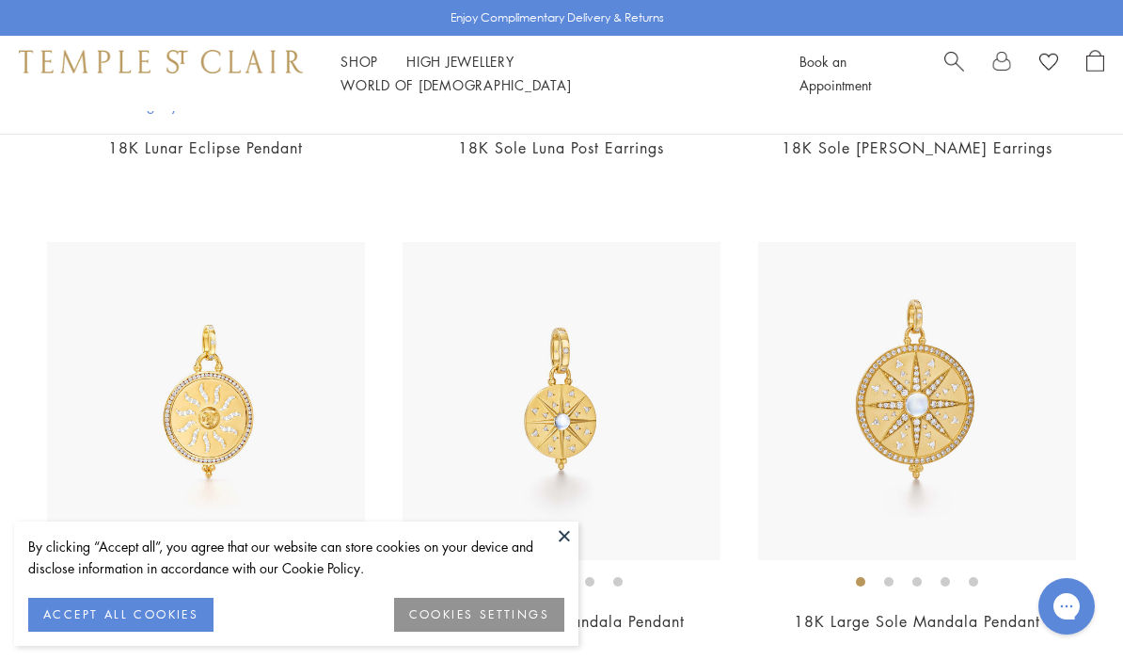
scroll to position [1160, 0]
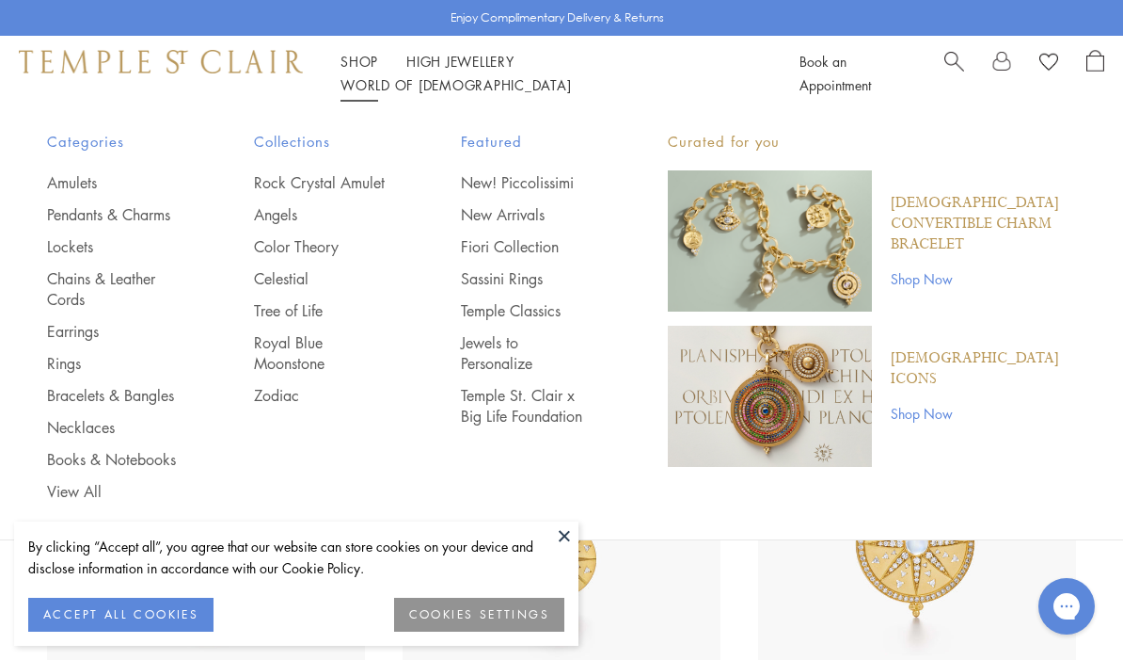
click at [67, 214] on link "Pendants & Charms" at bounding box center [113, 214] width 132 height 21
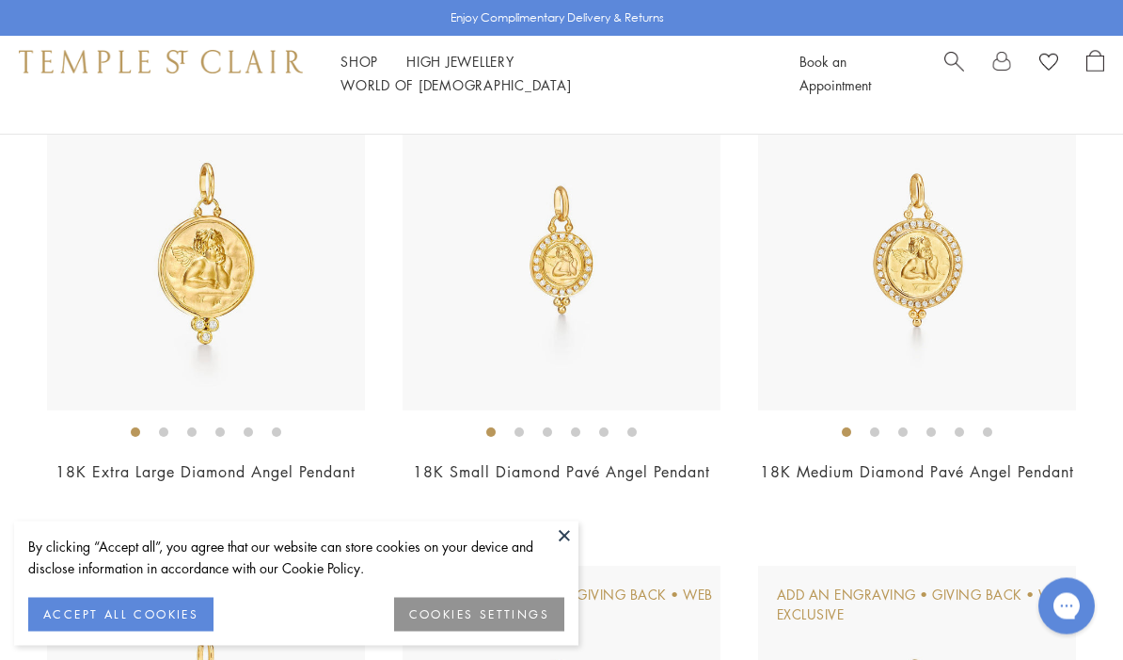
scroll to position [1200, 0]
click at [556, 251] on img at bounding box center [562, 251] width 318 height 318
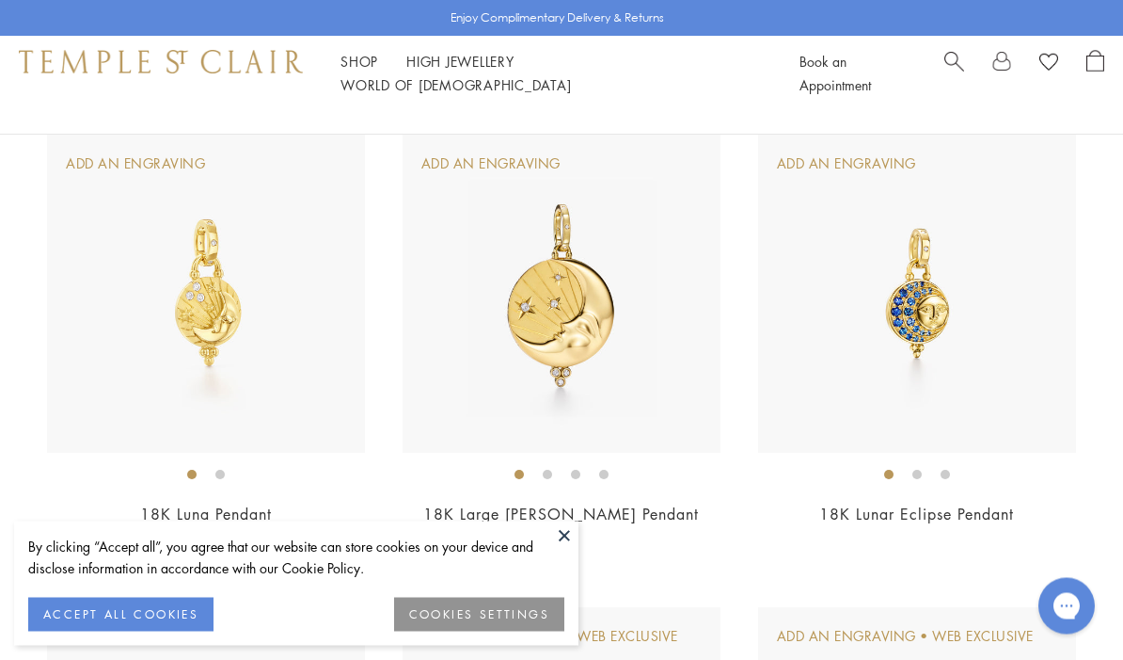
scroll to position [8772, 0]
click at [128, 357] on img at bounding box center [206, 294] width 318 height 318
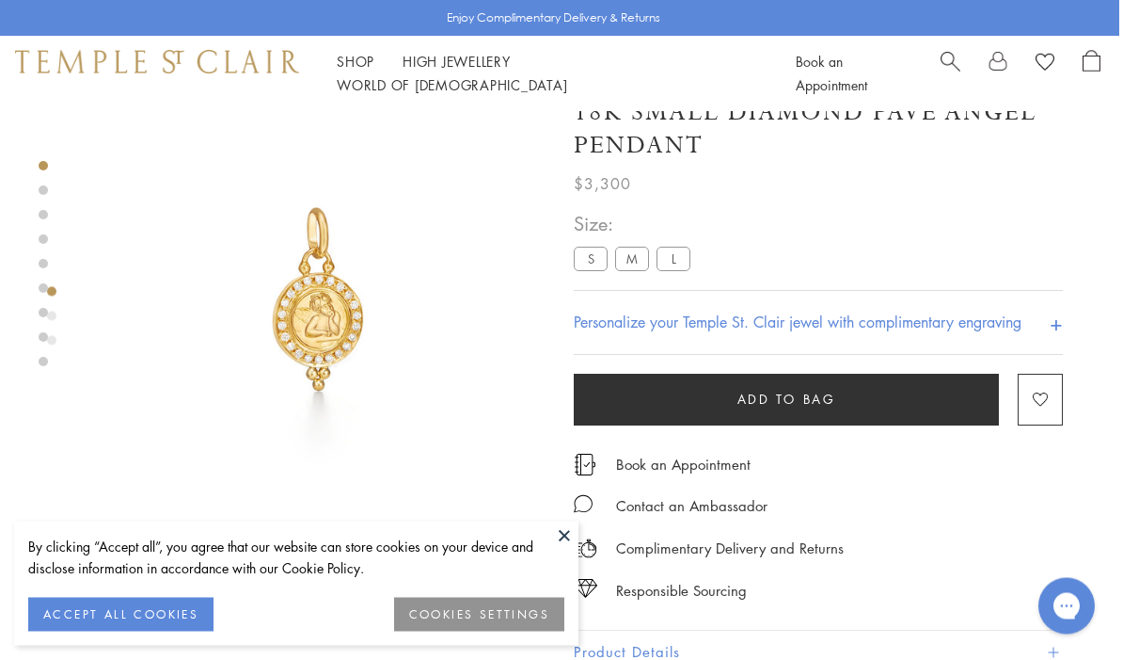
scroll to position [38, 4]
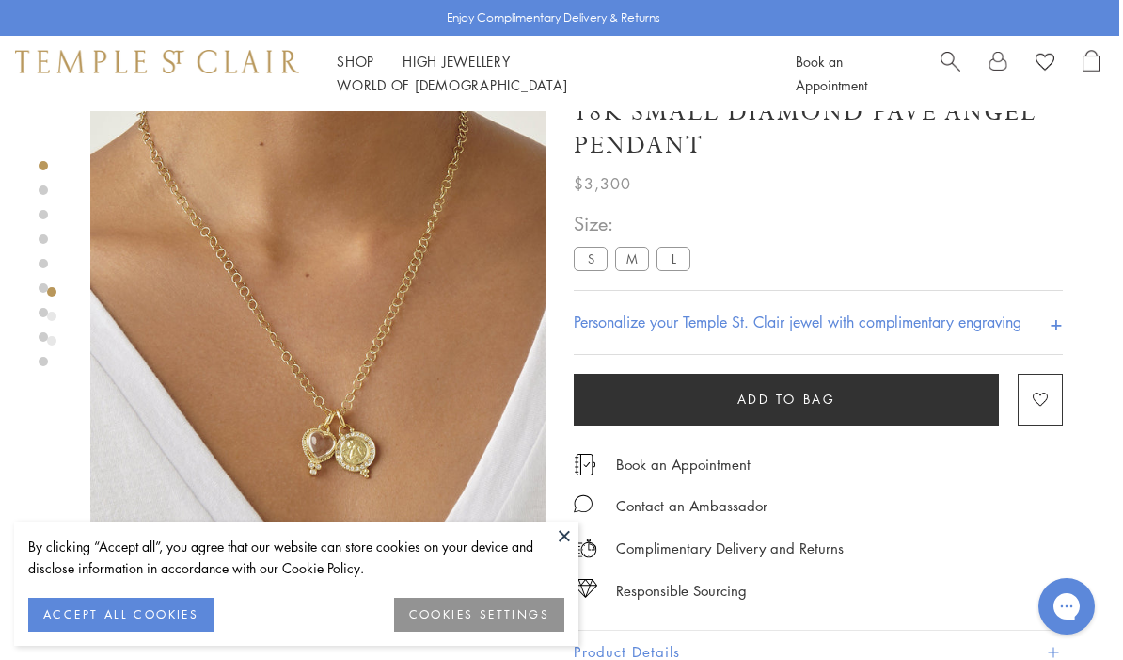
click at [342, 429] on img at bounding box center [317, 300] width 455 height 455
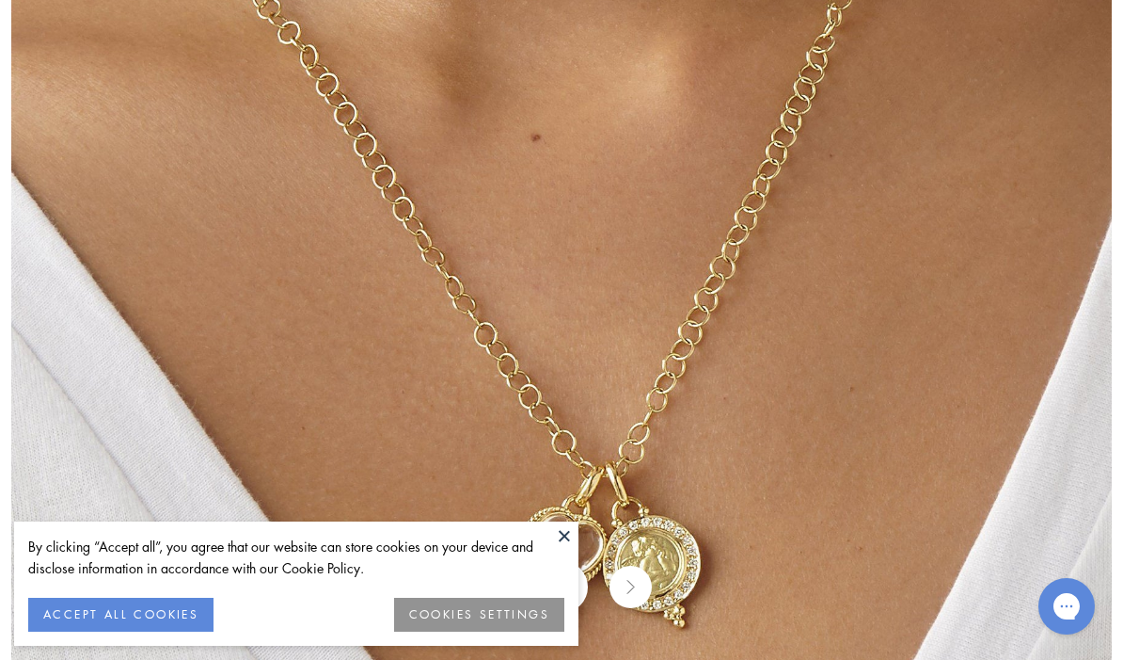
click at [565, 549] on button at bounding box center [564, 535] width 28 height 28
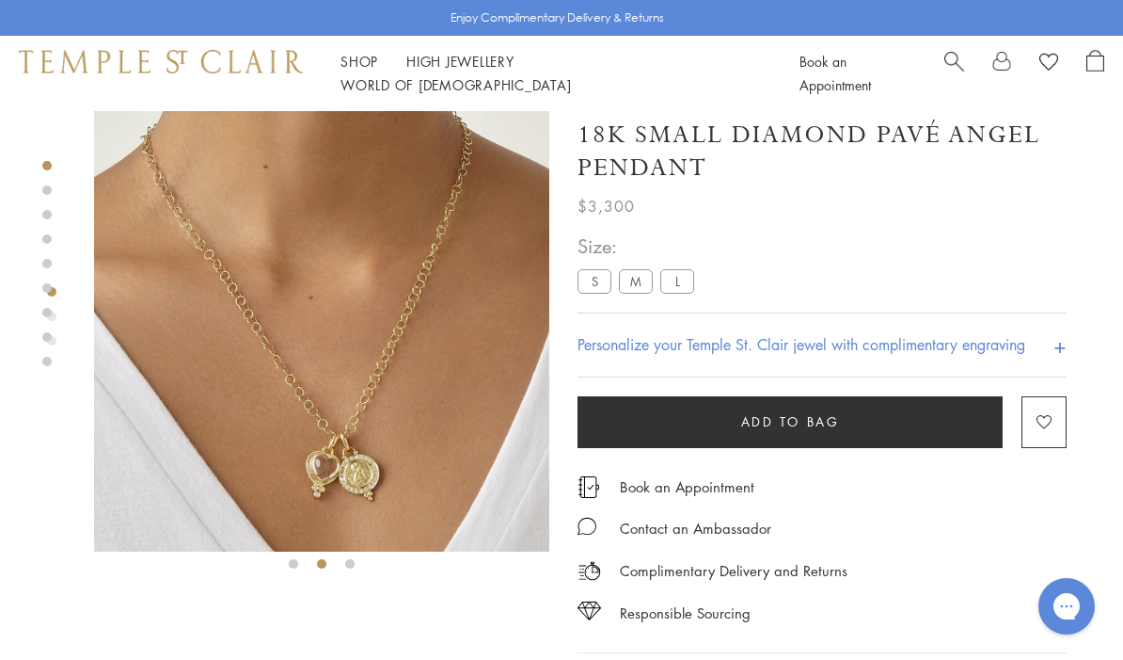
scroll to position [14, 0]
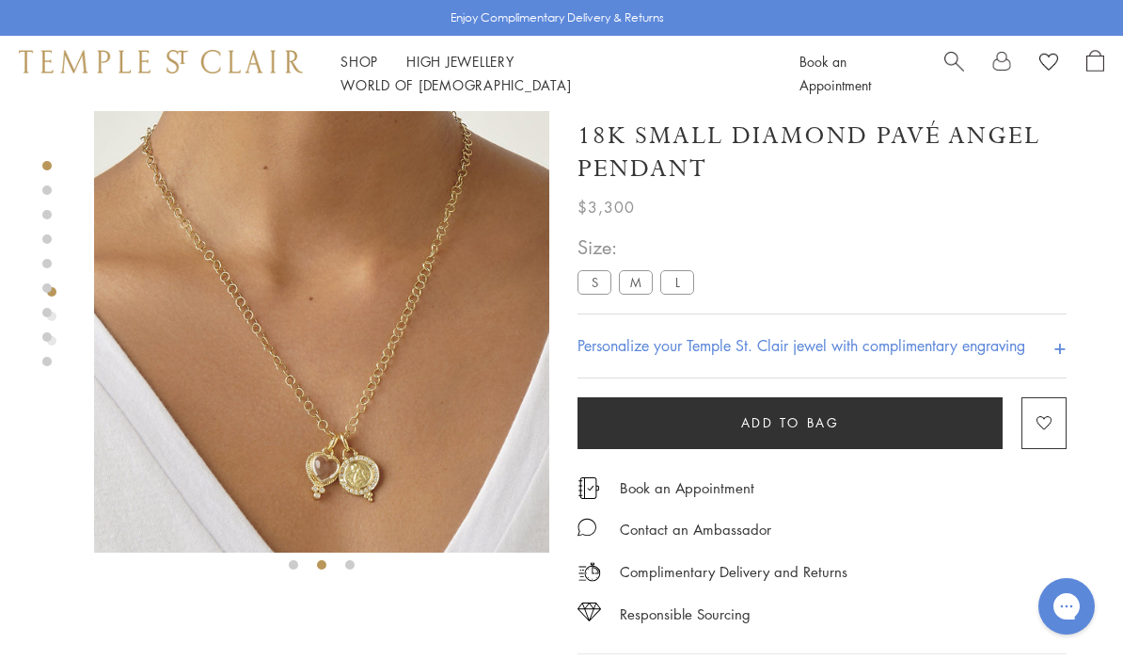
click at [644, 276] on label "M" at bounding box center [636, 283] width 34 height 24
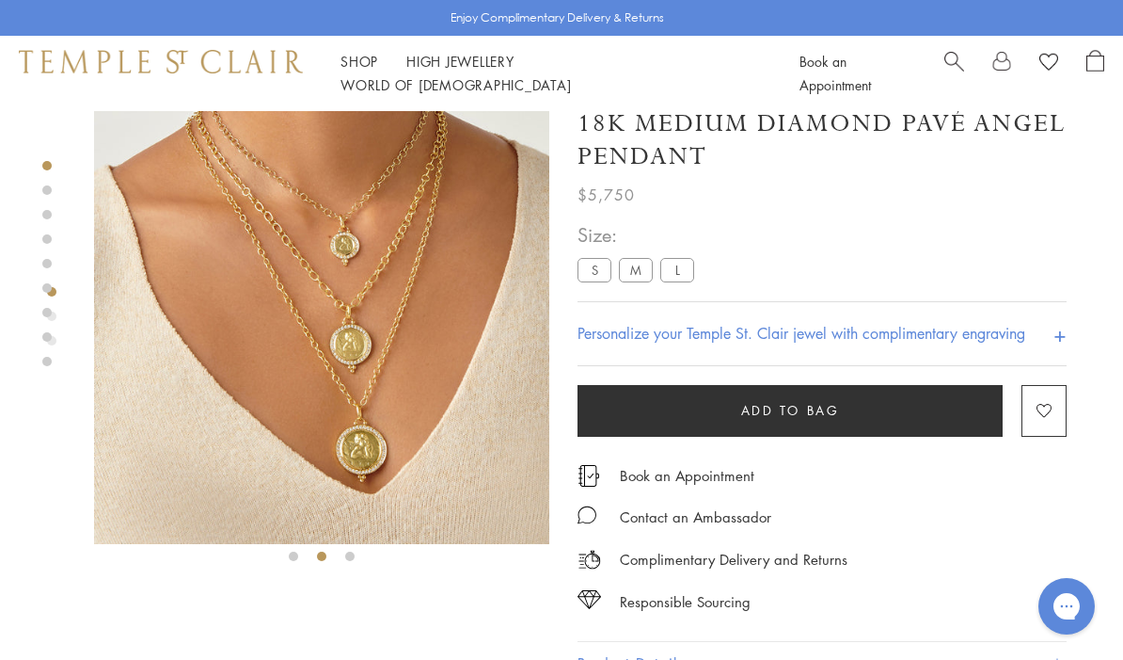
scroll to position [18, 0]
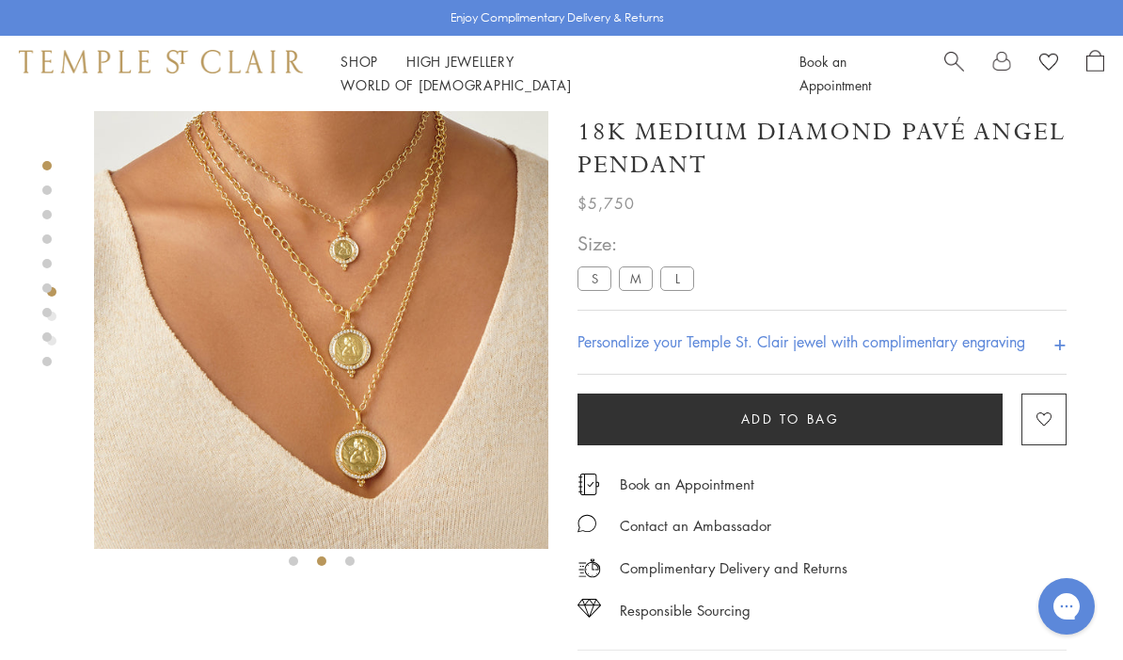
click at [313, 323] on img at bounding box center [320, 320] width 455 height 455
click at [242, 300] on img at bounding box center [320, 320] width 455 height 455
click at [234, 388] on img at bounding box center [321, 320] width 455 height 455
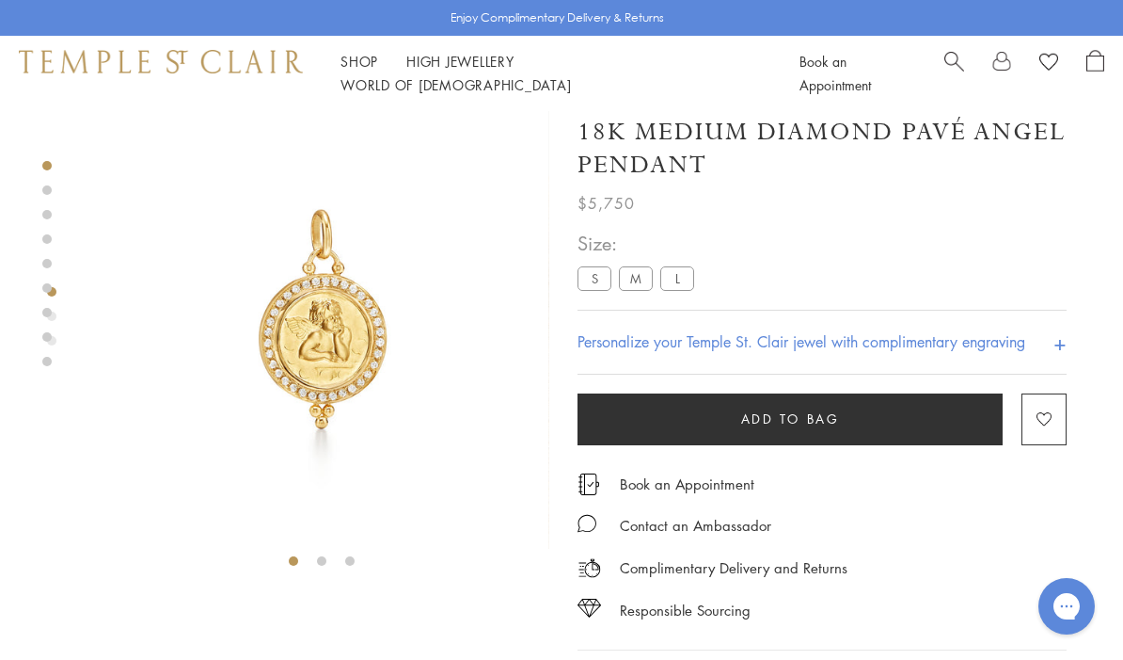
click at [284, 323] on img at bounding box center [321, 320] width 455 height 455
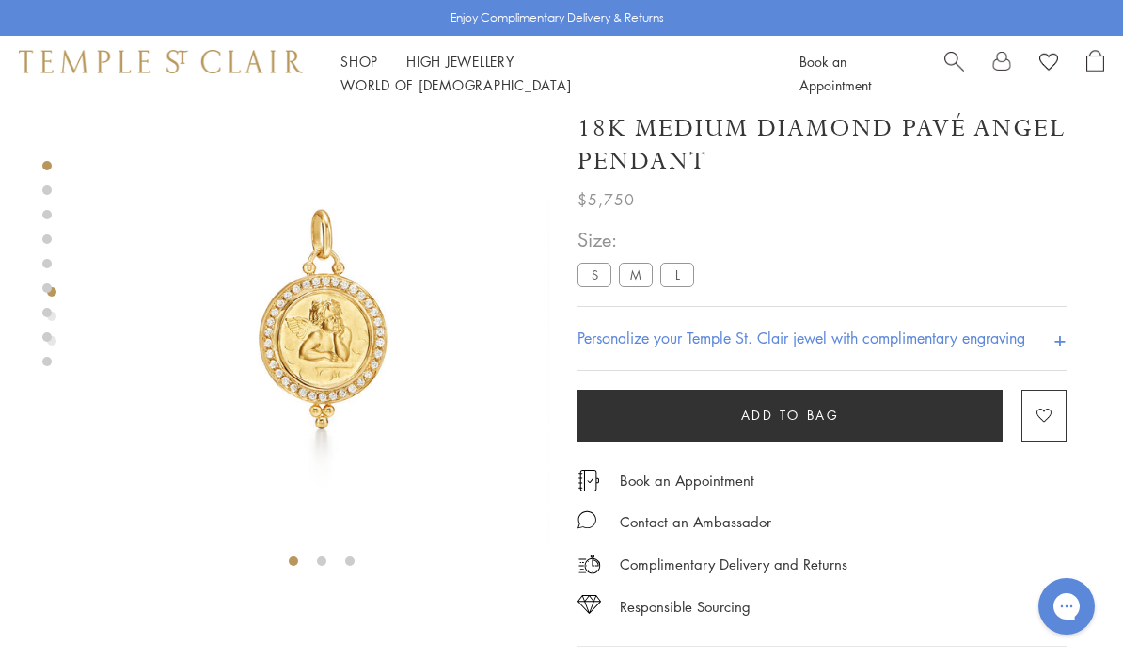
scroll to position [98, 0]
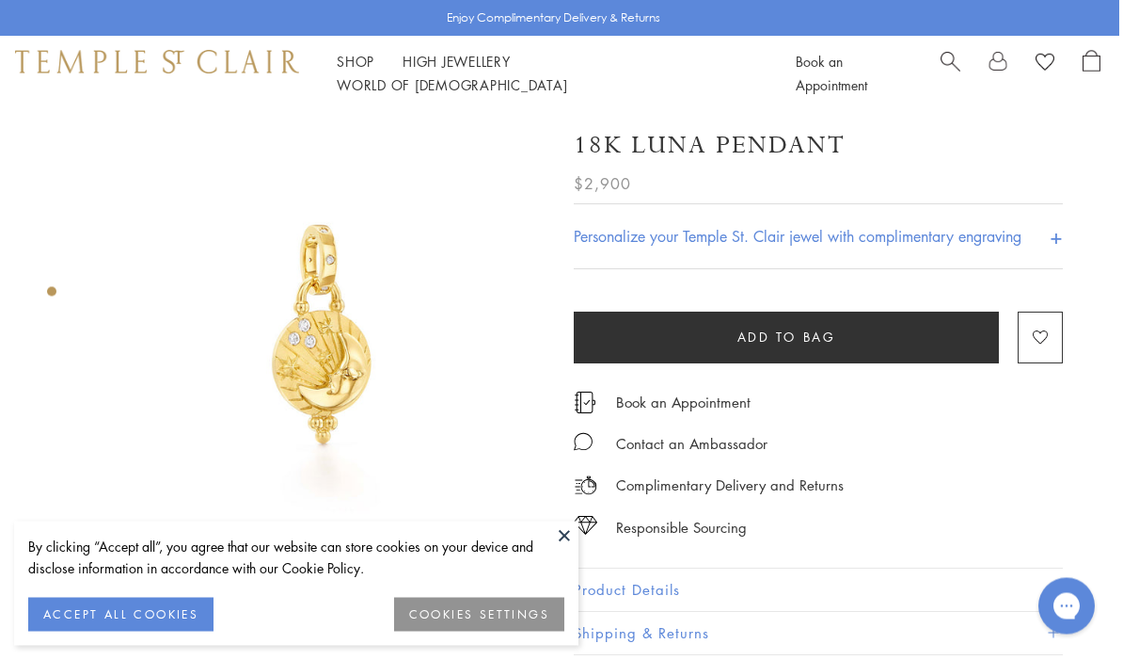
scroll to position [5, 4]
click at [564, 533] on button at bounding box center [564, 535] width 28 height 28
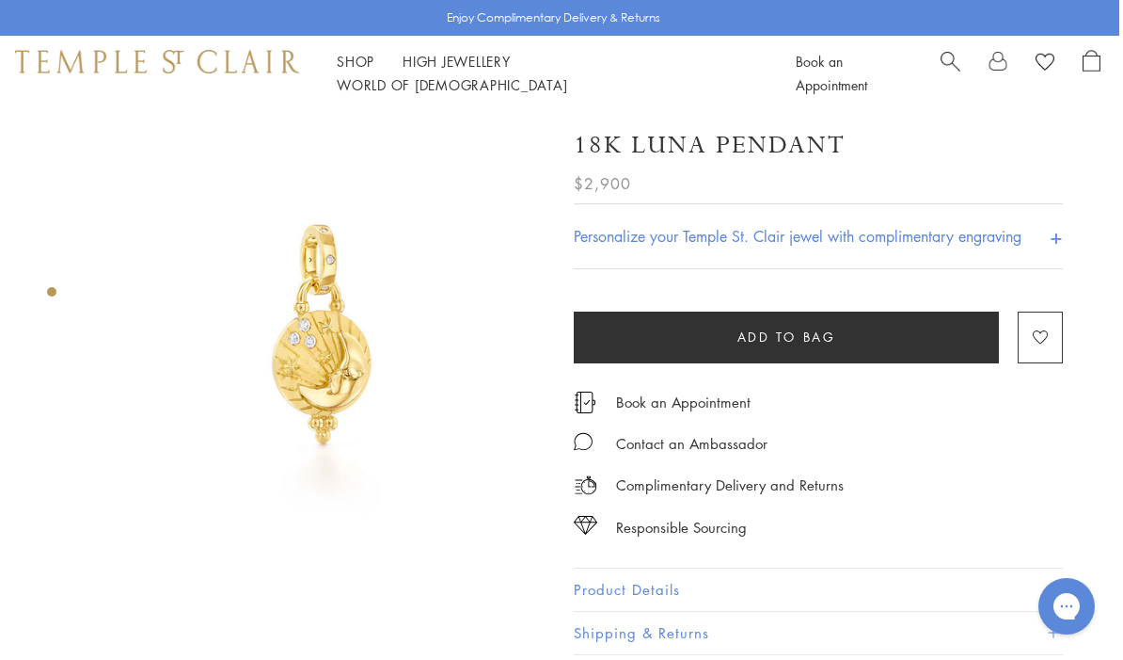
scroll to position [0, 0]
